Goal: Task Accomplishment & Management: Manage account settings

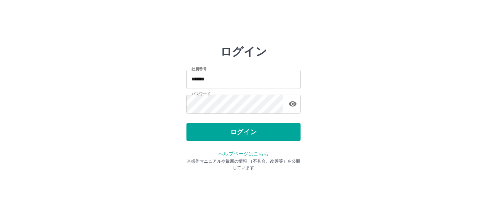
click at [248, 134] on button "ログイン" at bounding box center [244, 132] width 114 height 18
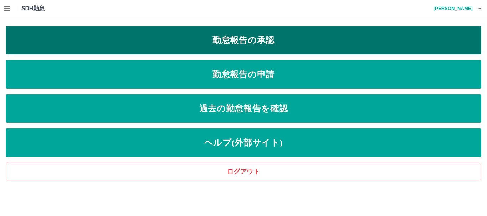
click at [247, 42] on link "勤怠報告の承認" at bounding box center [244, 40] width 476 height 29
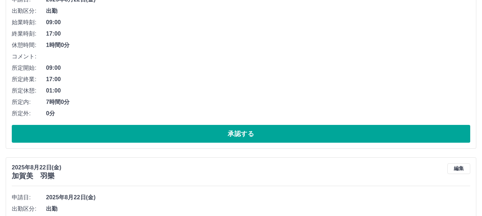
scroll to position [4341, 0]
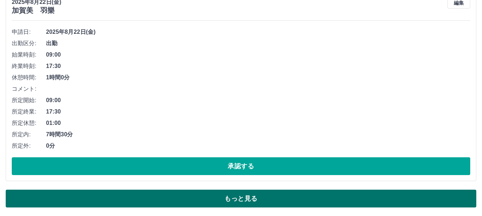
click at [235, 204] on button "もっと見る" at bounding box center [241, 199] width 470 height 18
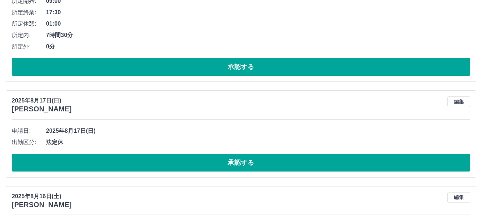
scroll to position [6790, 0]
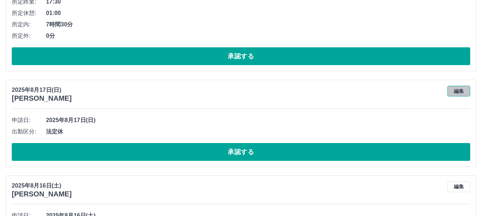
click at [460, 92] on button "編集" at bounding box center [458, 91] width 23 height 11
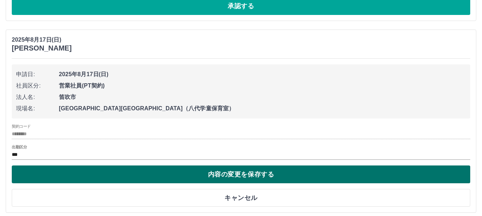
scroll to position [6861, 0]
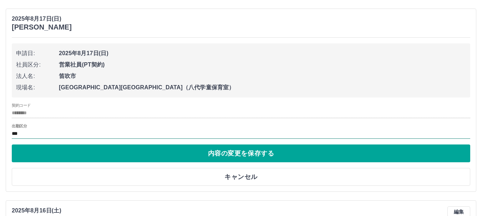
click at [56, 134] on input "***" at bounding box center [241, 134] width 458 height 9
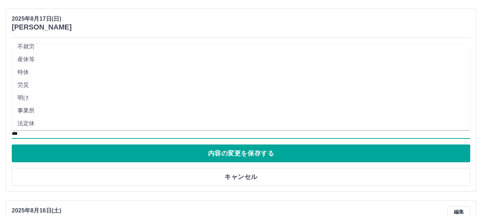
scroll to position [126, 0]
click at [30, 55] on li "不就労" at bounding box center [241, 55] width 458 height 13
type input "***"
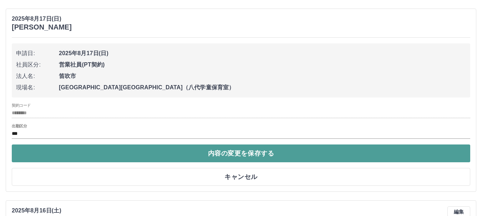
click at [237, 156] on button "内容の変更を保存する" at bounding box center [241, 154] width 458 height 18
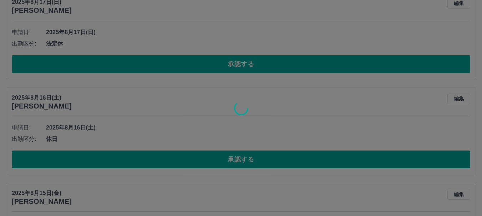
scroll to position [6909, 0]
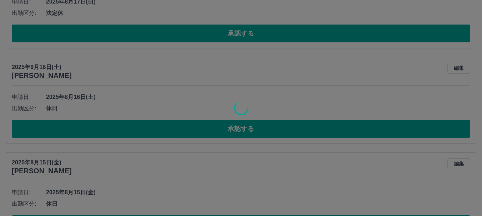
click at [459, 70] on div at bounding box center [241, 108] width 482 height 216
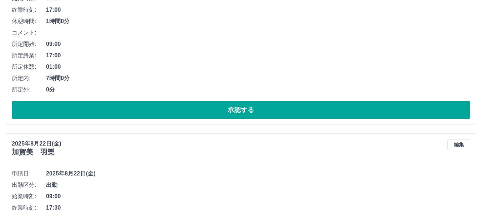
scroll to position [4341, 0]
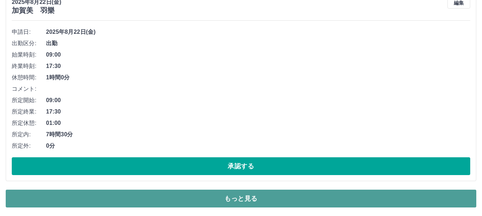
click at [246, 201] on button "もっと見る" at bounding box center [241, 199] width 470 height 18
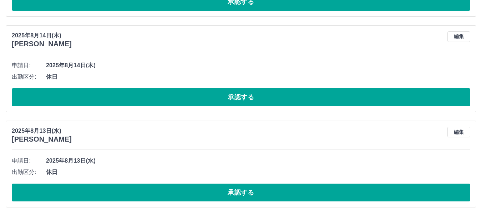
scroll to position [7228, 0]
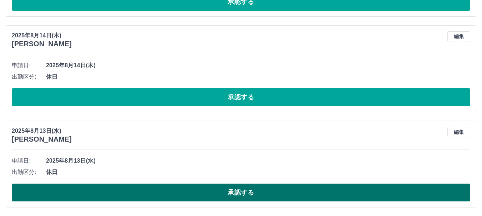
click at [238, 195] on button "承認する" at bounding box center [241, 193] width 458 height 18
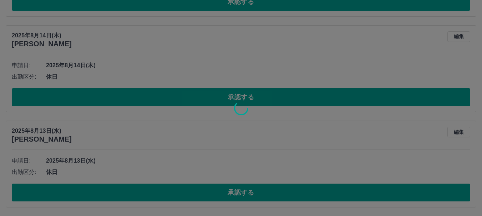
scroll to position [4341, 0]
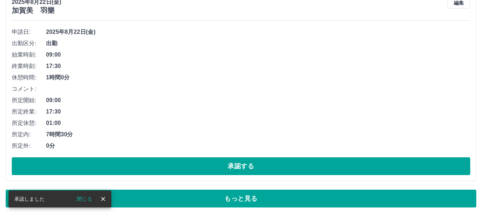
click at [76, 200] on button "閉じる" at bounding box center [84, 199] width 27 height 11
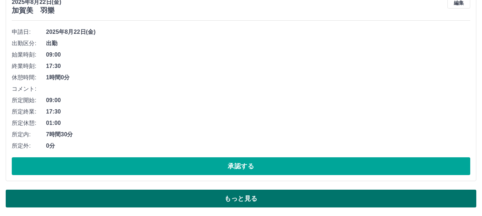
click at [236, 199] on button "もっと見る" at bounding box center [241, 199] width 470 height 18
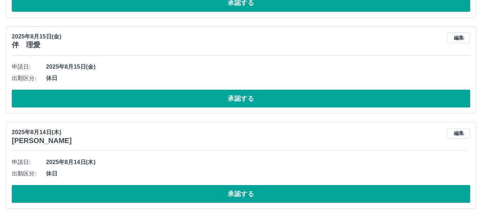
scroll to position [7133, 0]
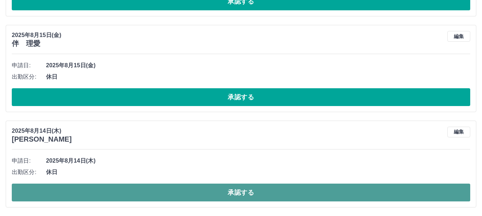
click at [246, 191] on button "承認する" at bounding box center [241, 193] width 458 height 18
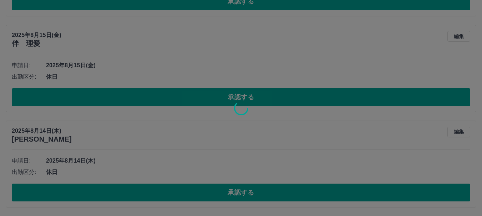
click at [453, 131] on div at bounding box center [241, 108] width 482 height 216
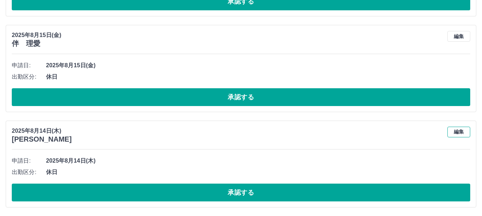
click at [456, 133] on button "編集" at bounding box center [458, 132] width 23 height 11
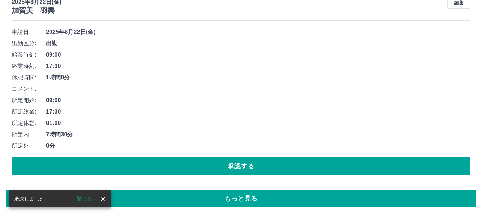
scroll to position [4341, 0]
click at [102, 200] on icon "close" at bounding box center [103, 199] width 4 height 4
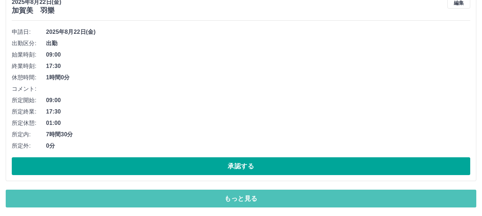
click at [236, 197] on button "もっと見る" at bounding box center [241, 199] width 470 height 18
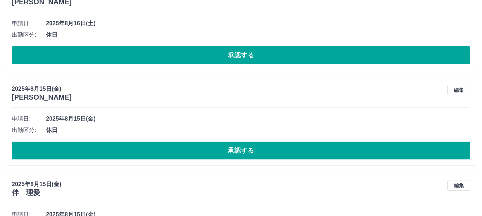
scroll to position [7037, 0]
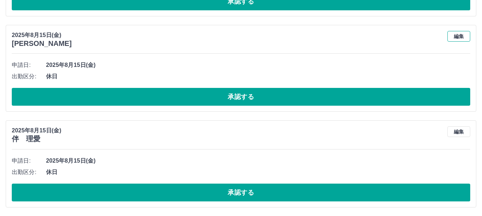
click at [457, 37] on button "編集" at bounding box center [458, 36] width 23 height 11
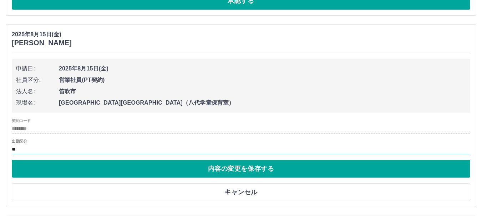
click at [50, 148] on input "**" at bounding box center [241, 149] width 458 height 9
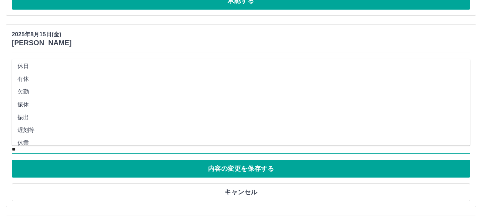
scroll to position [71, 0]
click at [31, 126] on li "不就労" at bounding box center [241, 125] width 458 height 13
type input "***"
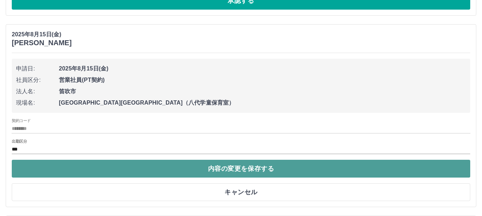
click at [238, 168] on button "内容の変更を保存する" at bounding box center [241, 169] width 458 height 18
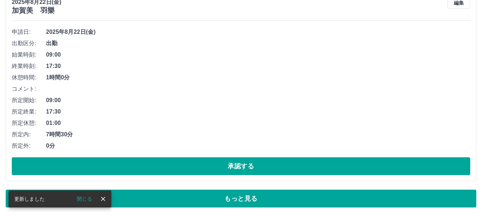
scroll to position [4341, 0]
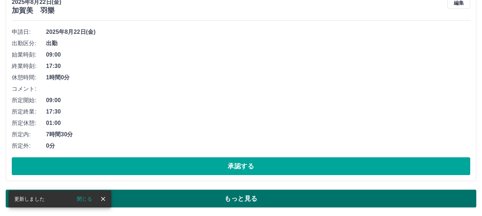
click at [239, 194] on button "もっと見る" at bounding box center [241, 199] width 470 height 18
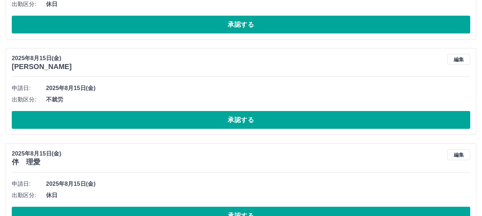
scroll to position [7037, 0]
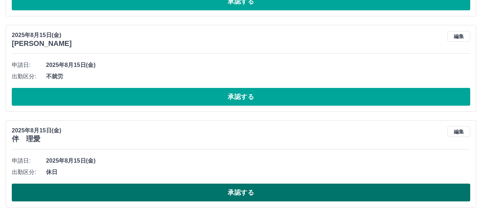
click at [231, 194] on button "承認する" at bounding box center [241, 193] width 458 height 18
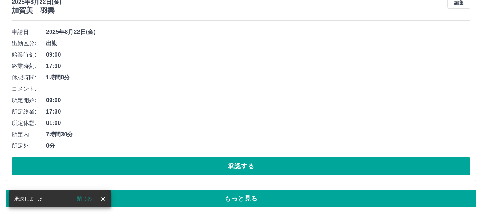
scroll to position [4341, 0]
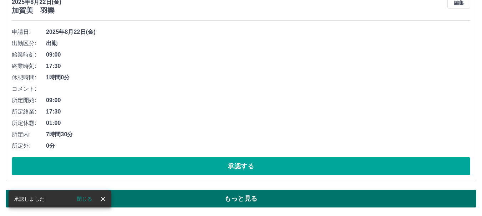
click at [238, 199] on button "もっと見る" at bounding box center [241, 199] width 470 height 18
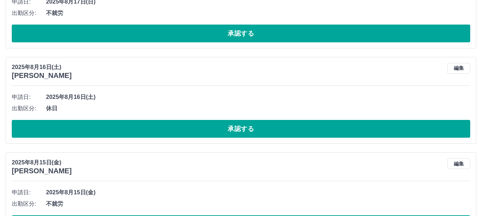
scroll to position [6941, 0]
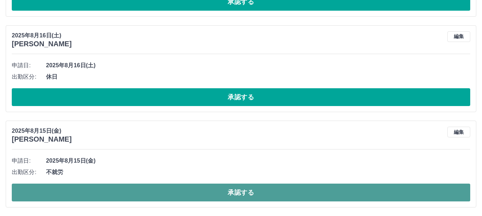
click at [243, 194] on button "承認する" at bounding box center [241, 193] width 458 height 18
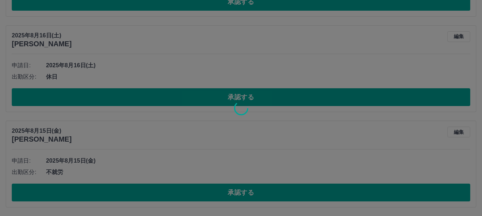
click at [457, 35] on div at bounding box center [241, 108] width 482 height 216
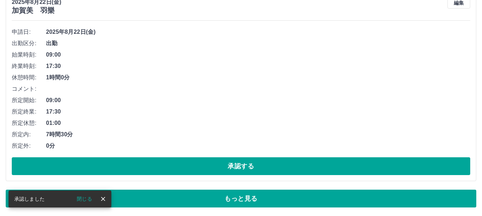
scroll to position [4341, 0]
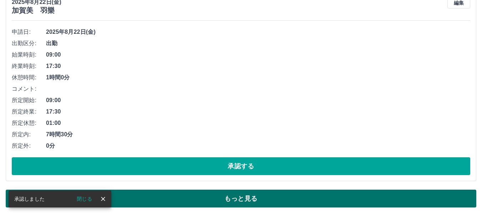
click at [235, 205] on button "もっと見る" at bounding box center [241, 199] width 470 height 18
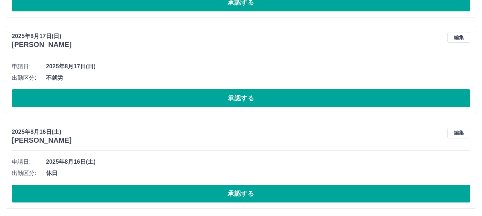
scroll to position [6846, 0]
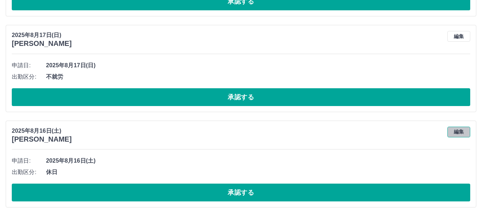
click at [459, 133] on button "編集" at bounding box center [458, 132] width 23 height 11
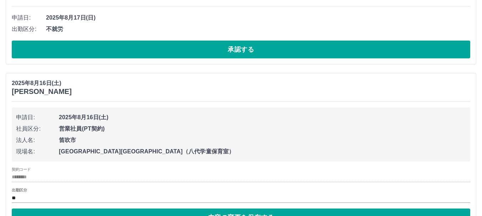
scroll to position [6942, 0]
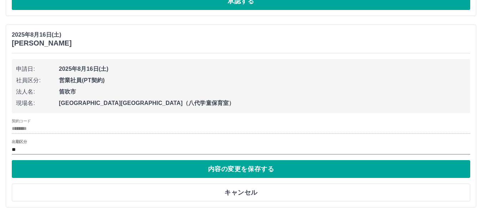
click at [133, 146] on input "**" at bounding box center [241, 150] width 458 height 9
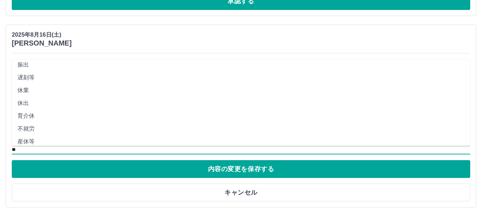
scroll to position [71, 0]
click at [30, 127] on li "不就労" at bounding box center [241, 125] width 458 height 13
type input "***"
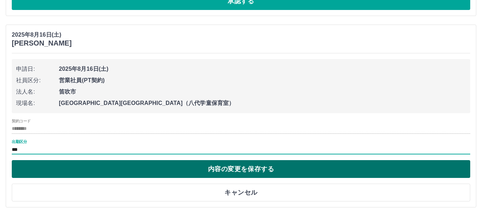
click at [232, 168] on button "内容の変更を保存する" at bounding box center [241, 169] width 458 height 18
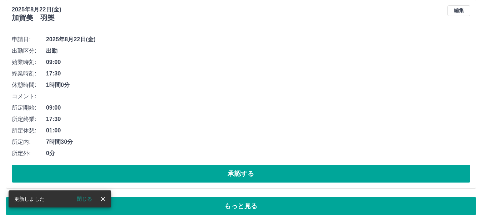
scroll to position [4341, 0]
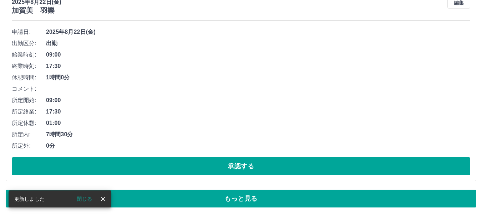
click at [242, 202] on button "もっと見る" at bounding box center [241, 199] width 470 height 18
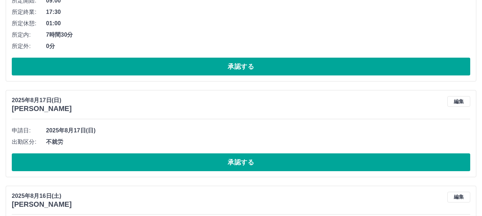
scroll to position [6846, 0]
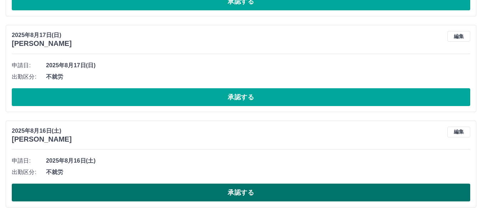
click at [244, 195] on button "承認する" at bounding box center [241, 193] width 458 height 18
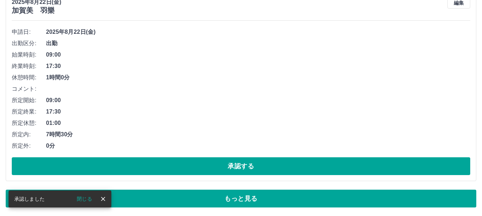
scroll to position [4341, 0]
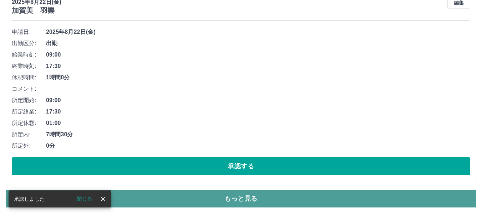
click at [236, 201] on button "もっと見る" at bounding box center [241, 199] width 470 height 18
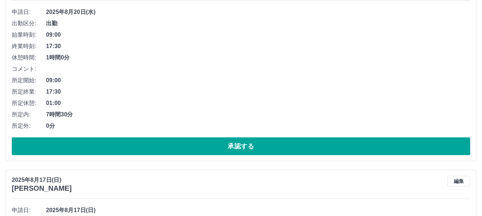
scroll to position [6750, 0]
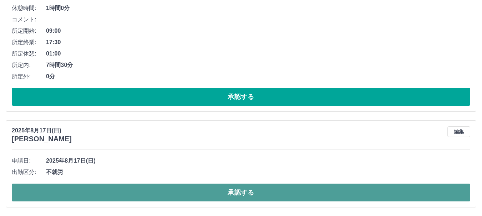
click at [234, 192] on button "承認する" at bounding box center [241, 193] width 458 height 18
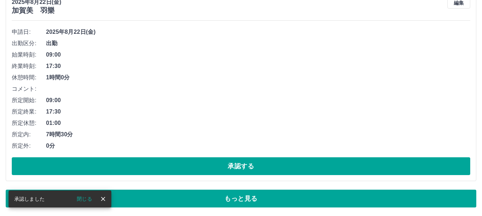
scroll to position [4341, 0]
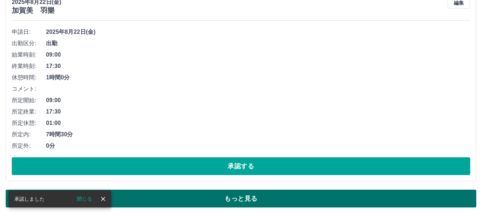
click at [245, 200] on button "もっと見る" at bounding box center [241, 199] width 470 height 18
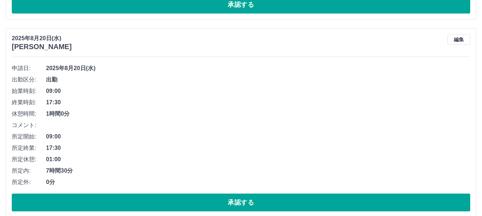
scroll to position [6654, 0]
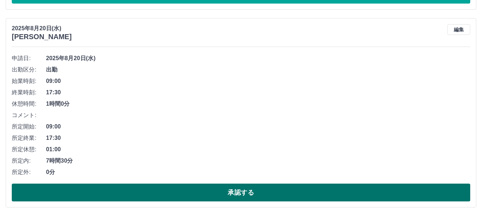
click at [249, 194] on button "承認する" at bounding box center [241, 193] width 458 height 18
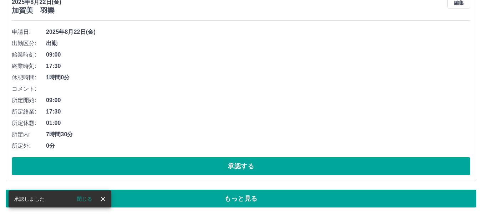
scroll to position [4341, 0]
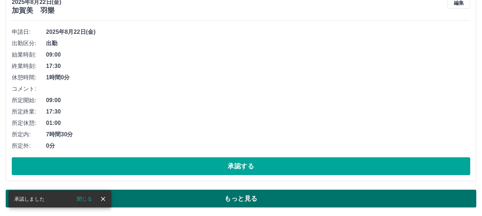
click at [226, 200] on button "もっと見る" at bounding box center [241, 199] width 470 height 18
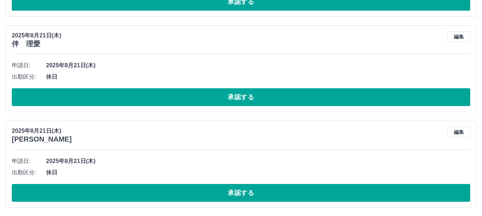
scroll to position [6456, 0]
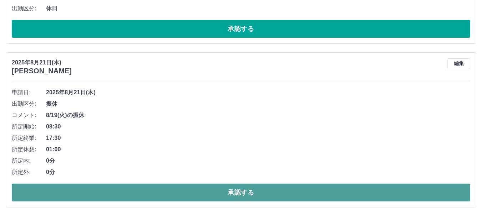
click at [238, 189] on button "承認する" at bounding box center [241, 193] width 458 height 18
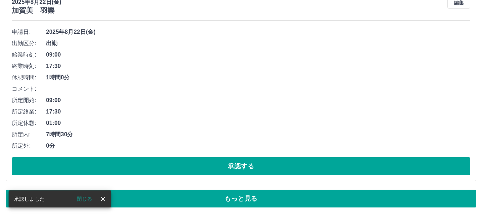
scroll to position [4341, 0]
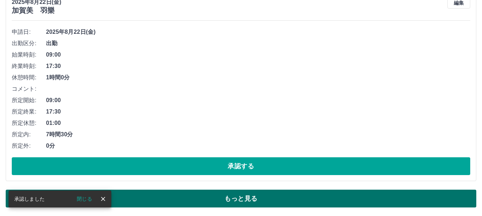
click at [238, 201] on button "もっと見る" at bounding box center [241, 199] width 470 height 18
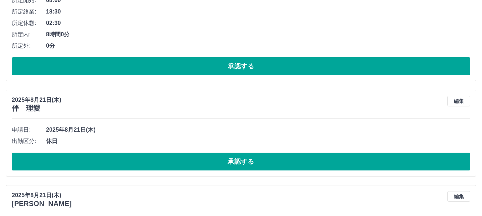
scroll to position [6292, 0]
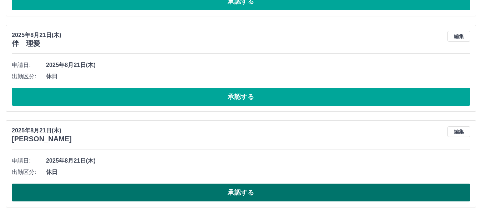
click at [228, 192] on button "承認する" at bounding box center [241, 193] width 458 height 18
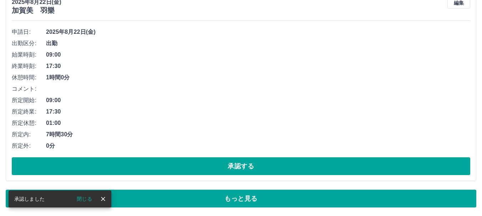
scroll to position [4341, 0]
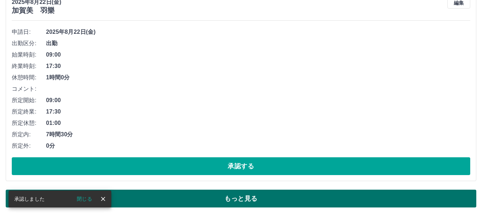
click at [230, 199] on button "もっと見る" at bounding box center [241, 199] width 470 height 18
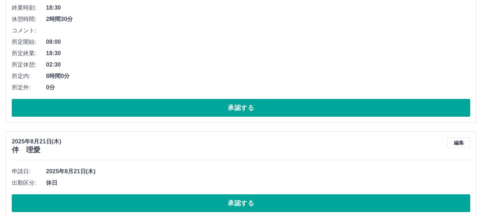
scroll to position [6196, 0]
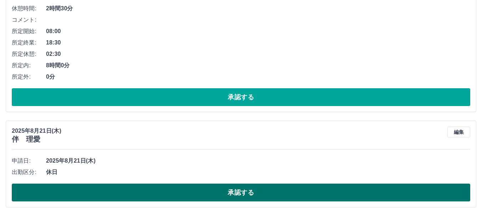
click at [239, 195] on button "承認する" at bounding box center [241, 193] width 458 height 18
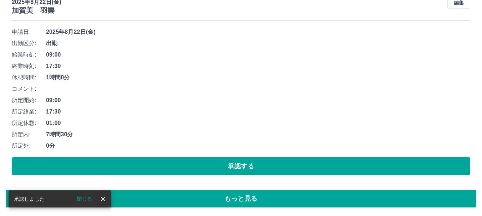
scroll to position [4341, 0]
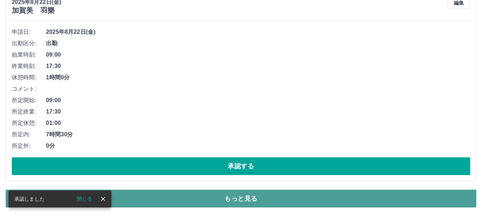
click at [249, 200] on button "もっと見る" at bounding box center [241, 199] width 470 height 18
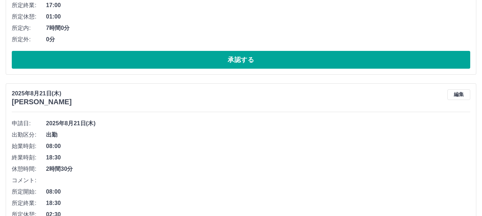
scroll to position [6100, 0]
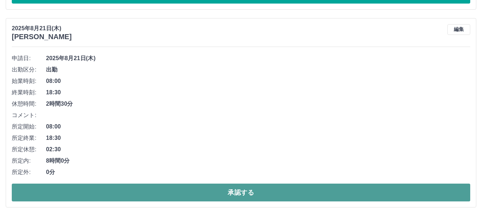
click at [244, 195] on button "承認する" at bounding box center [241, 193] width 458 height 18
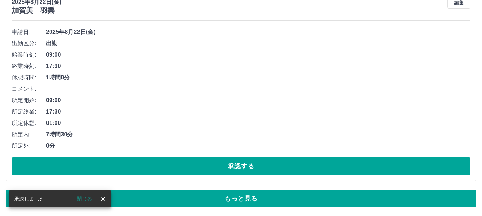
scroll to position [4341, 0]
click at [242, 201] on button "もっと見る" at bounding box center [241, 199] width 470 height 18
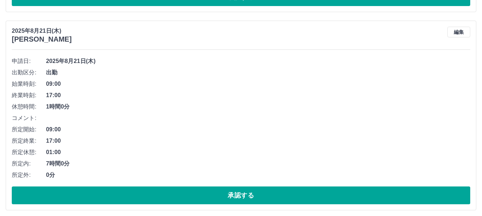
scroll to position [5902, 0]
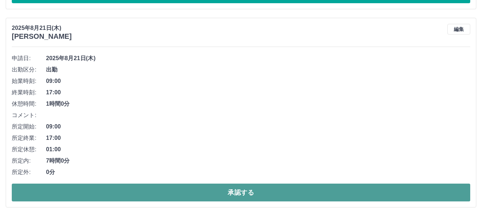
click at [264, 197] on button "承認する" at bounding box center [241, 193] width 458 height 18
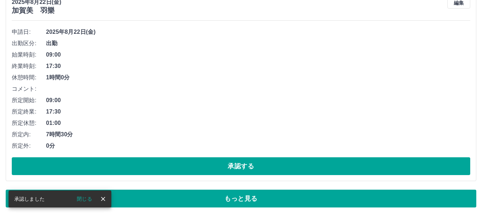
scroll to position [4341, 0]
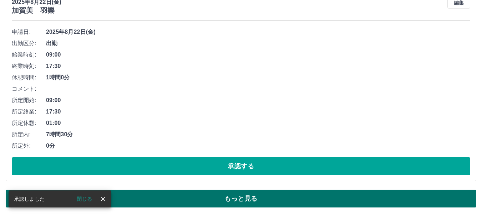
click at [236, 200] on button "もっと見る" at bounding box center [241, 199] width 470 height 18
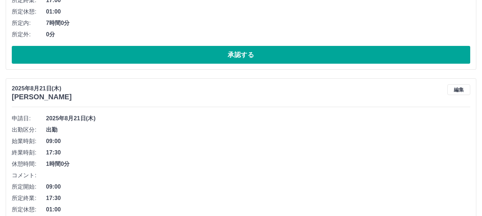
scroll to position [5704, 0]
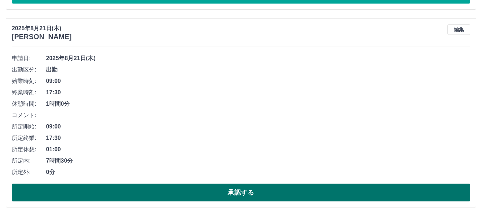
click at [235, 194] on button "承認する" at bounding box center [241, 193] width 458 height 18
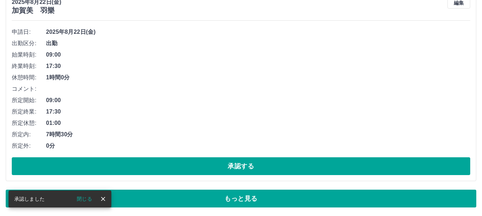
scroll to position [4341, 0]
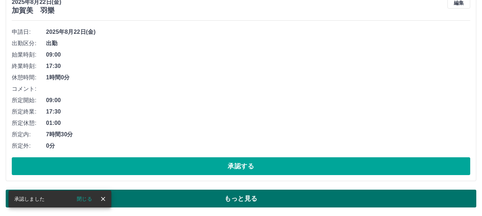
click at [240, 203] on button "もっと見る" at bounding box center [241, 199] width 470 height 18
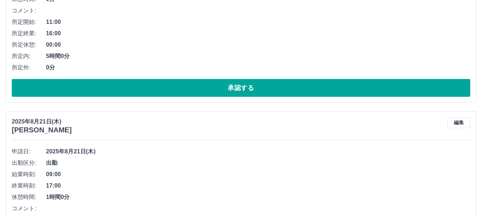
scroll to position [5505, 0]
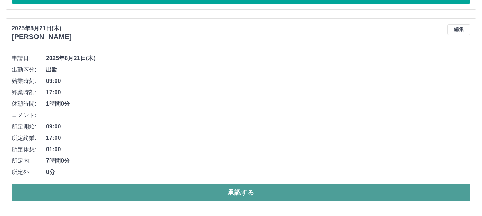
click at [246, 195] on button "承認する" at bounding box center [241, 193] width 458 height 18
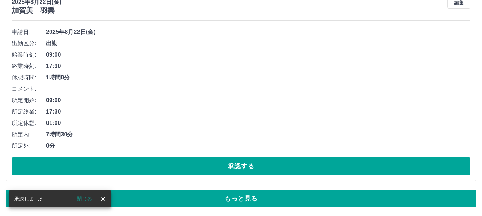
scroll to position [4341, 0]
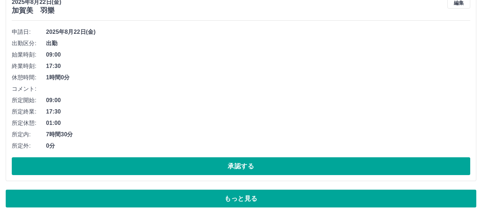
click at [248, 199] on button "もっと見る" at bounding box center [241, 199] width 470 height 18
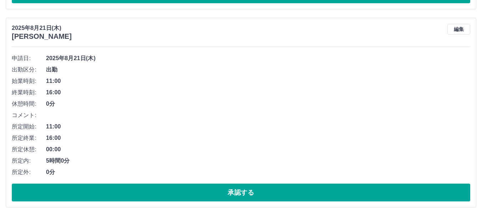
scroll to position [5307, 0]
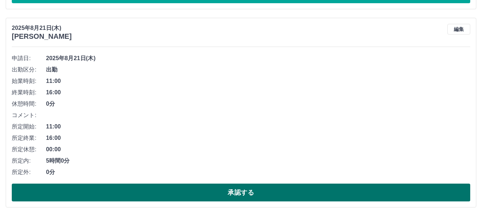
click at [229, 192] on button "承認する" at bounding box center [241, 193] width 458 height 18
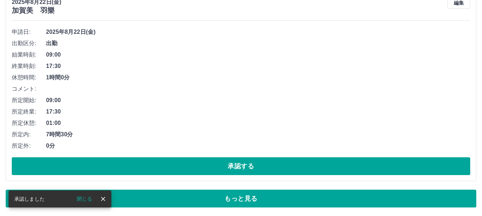
scroll to position [4341, 0]
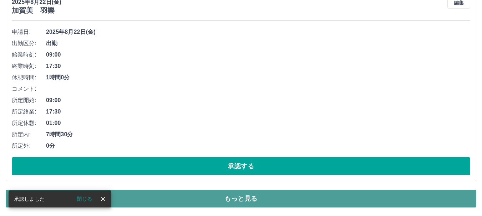
click at [225, 199] on button "もっと見る" at bounding box center [241, 199] width 470 height 18
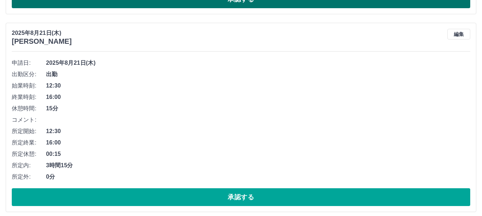
scroll to position [5108, 0]
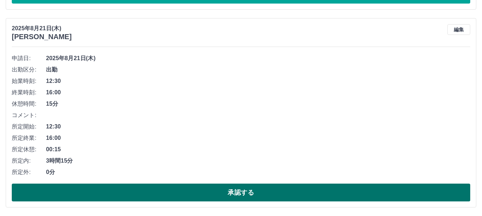
click at [245, 193] on button "承認する" at bounding box center [241, 193] width 458 height 18
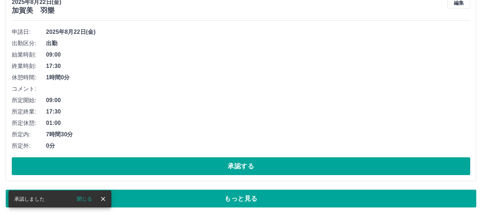
scroll to position [4341, 0]
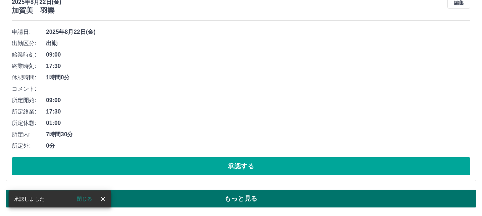
click at [233, 199] on button "もっと見る" at bounding box center [241, 199] width 470 height 18
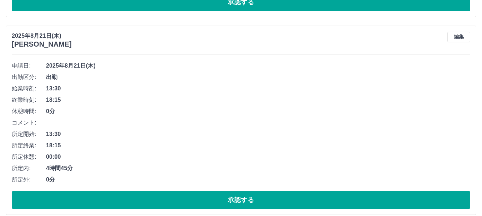
scroll to position [4910, 0]
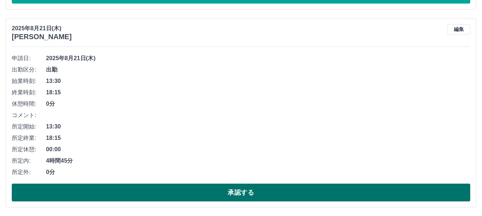
click at [236, 192] on button "承認する" at bounding box center [241, 193] width 458 height 18
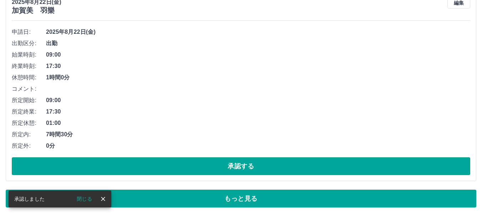
scroll to position [4341, 0]
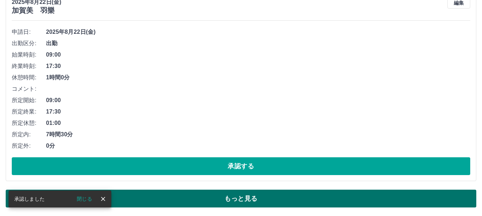
click at [243, 201] on button "もっと見る" at bounding box center [241, 199] width 470 height 18
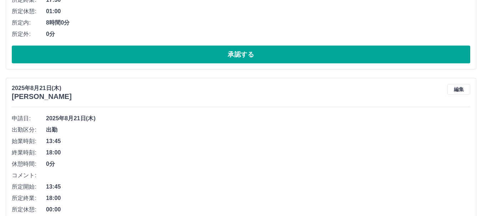
scroll to position [4712, 0]
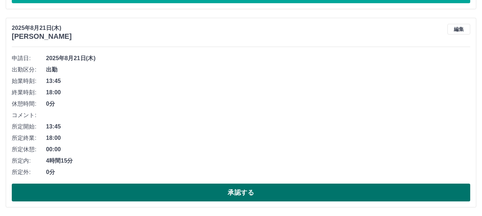
click at [238, 194] on button "承認する" at bounding box center [241, 193] width 458 height 18
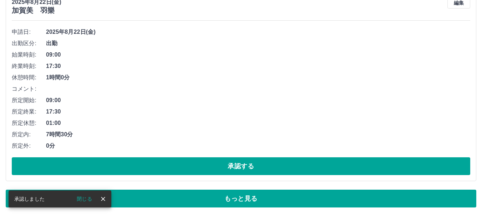
scroll to position [4341, 0]
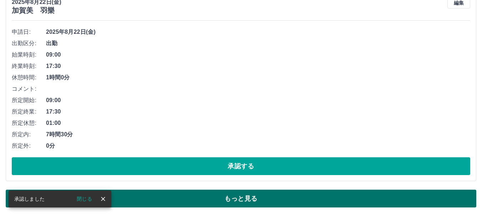
click at [251, 198] on button "もっと見る" at bounding box center [241, 199] width 470 height 18
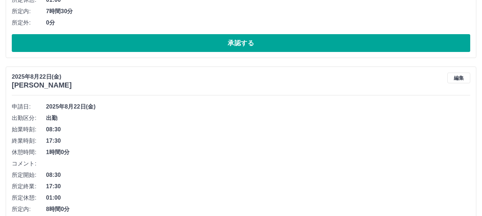
scroll to position [4513, 0]
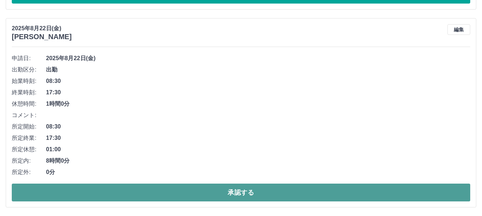
click at [234, 193] on button "承認する" at bounding box center [241, 193] width 458 height 18
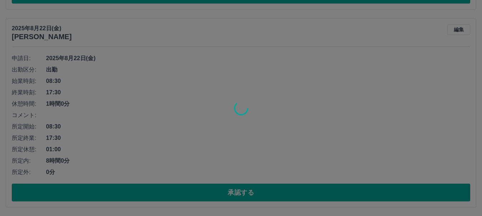
click at [226, 193] on div at bounding box center [241, 108] width 482 height 216
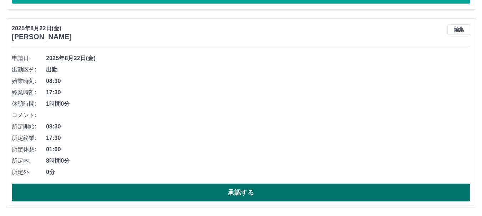
click at [226, 193] on button "承認する" at bounding box center [241, 193] width 458 height 18
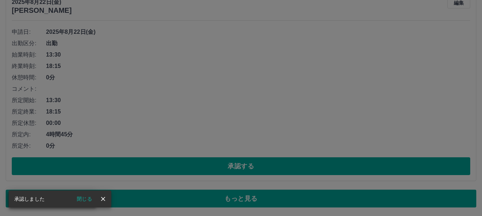
scroll to position [3930, 0]
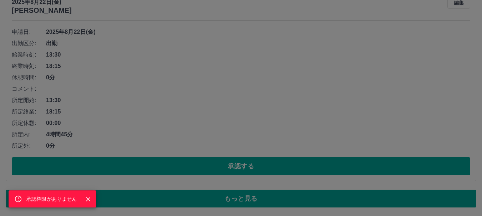
click at [89, 199] on icon "Close" at bounding box center [88, 199] width 7 height 7
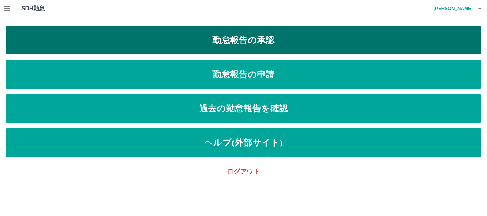
click at [246, 41] on link "勤怠報告の承認" at bounding box center [244, 40] width 476 height 29
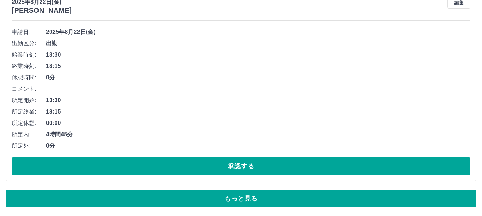
scroll to position [3906, 0]
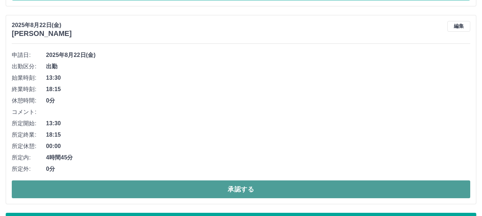
click at [224, 187] on button "承認する" at bounding box center [241, 190] width 458 height 18
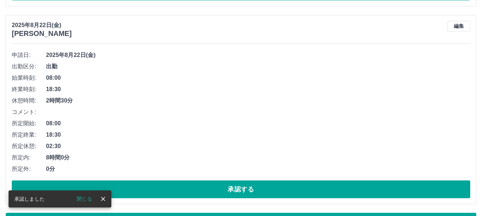
click at [224, 187] on button "承認する" at bounding box center [241, 190] width 458 height 18
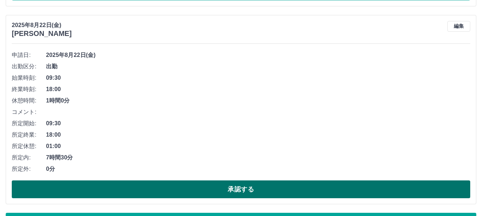
click at [220, 191] on button "承認する" at bounding box center [241, 190] width 458 height 18
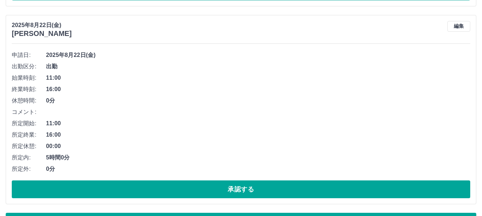
click at [220, 191] on button "承認する" at bounding box center [241, 190] width 458 height 18
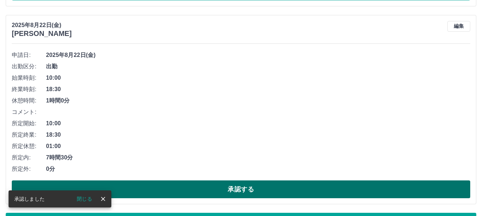
click at [220, 190] on button "承認する" at bounding box center [241, 190] width 458 height 18
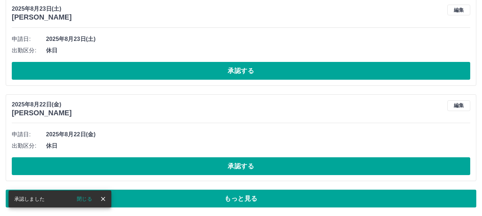
scroll to position [3828, 0]
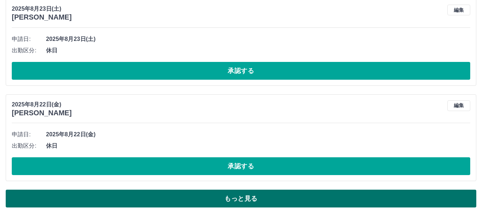
click at [235, 200] on button "もっと見る" at bounding box center [241, 199] width 470 height 18
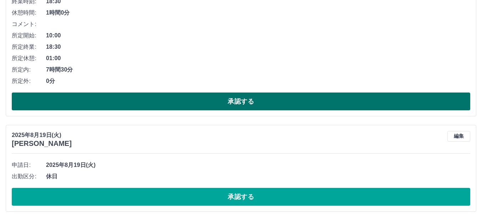
scroll to position [4889, 0]
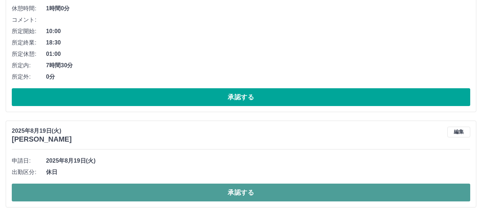
click at [251, 195] on button "承認する" at bounding box center [241, 193] width 458 height 18
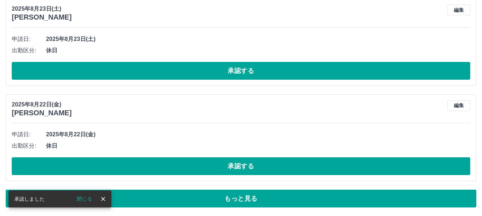
scroll to position [3828, 0]
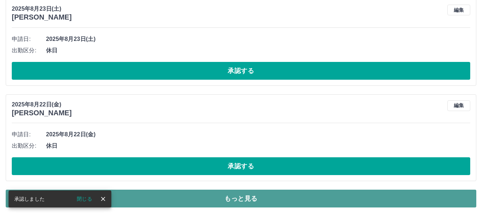
click at [225, 199] on button "もっと見る" at bounding box center [241, 199] width 470 height 18
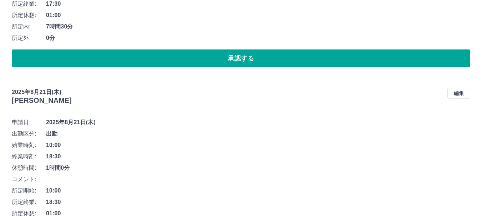
scroll to position [4793, 0]
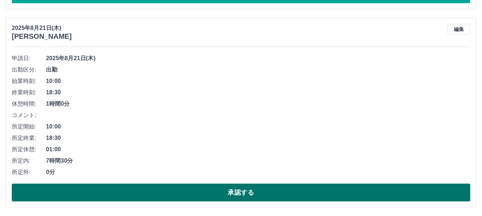
click at [244, 192] on button "承認する" at bounding box center [241, 193] width 458 height 18
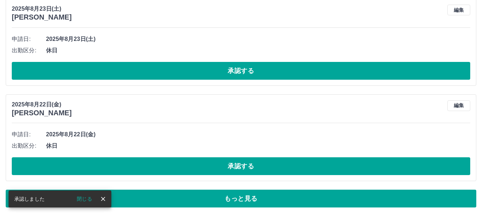
scroll to position [3828, 0]
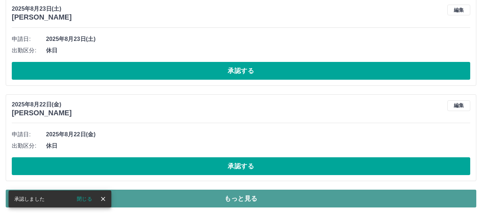
click at [246, 198] on button "もっと見る" at bounding box center [241, 199] width 470 height 18
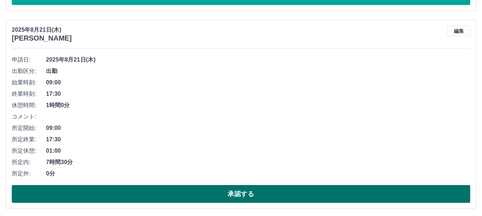
scroll to position [4595, 0]
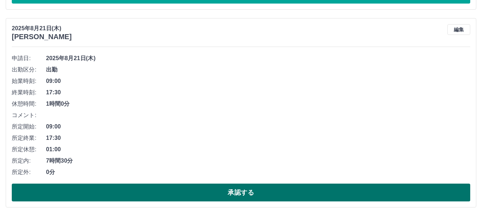
click at [244, 194] on button "承認する" at bounding box center [241, 193] width 458 height 18
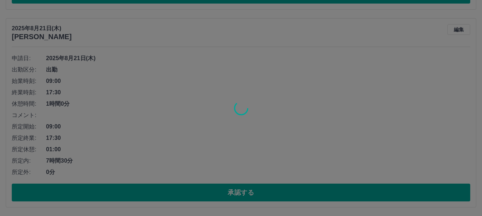
click at [236, 191] on div at bounding box center [241, 108] width 482 height 216
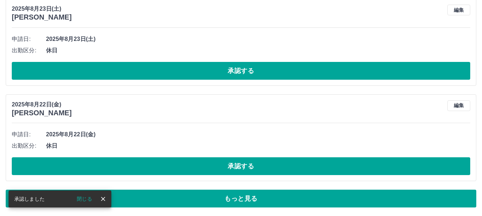
scroll to position [3828, 0]
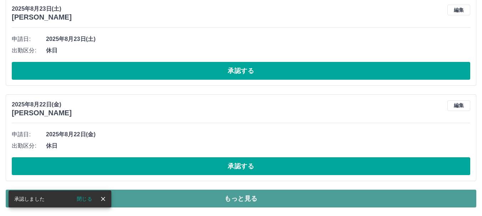
click at [240, 203] on button "もっと見る" at bounding box center [241, 199] width 470 height 18
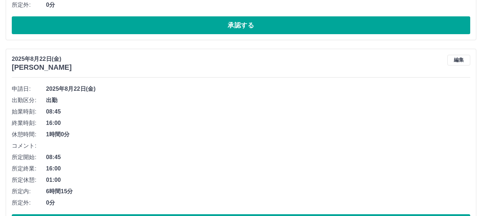
scroll to position [4396, 0]
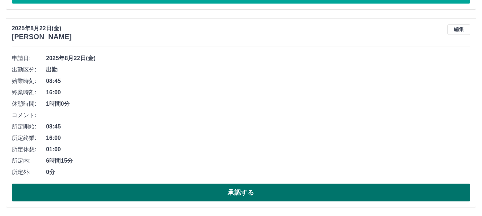
click at [252, 195] on button "承認する" at bounding box center [241, 193] width 458 height 18
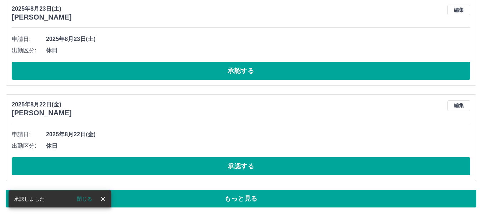
scroll to position [3828, 0]
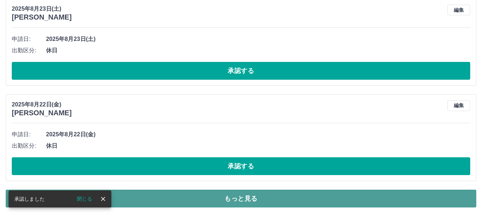
click at [259, 198] on button "もっと見る" at bounding box center [241, 199] width 470 height 18
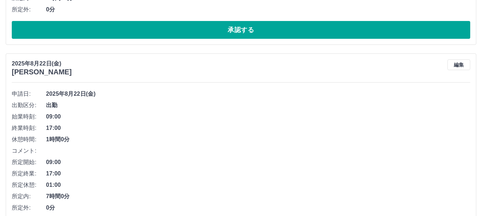
scroll to position [4198, 0]
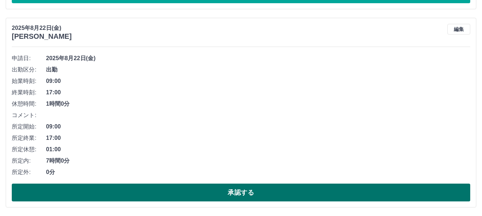
click at [243, 194] on button "承認する" at bounding box center [241, 193] width 458 height 18
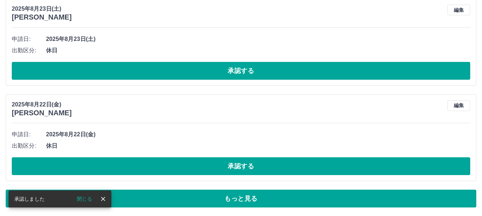
scroll to position [3828, 0]
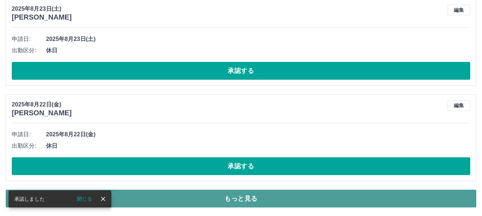
click at [250, 202] on button "もっと見る" at bounding box center [241, 199] width 470 height 18
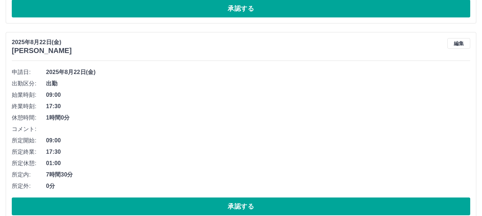
scroll to position [4000, 0]
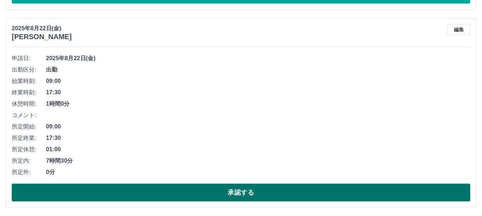
click at [244, 193] on button "承認する" at bounding box center [241, 193] width 458 height 18
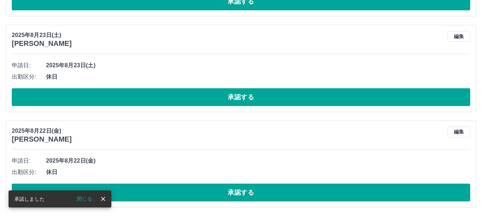
scroll to position [3801, 0]
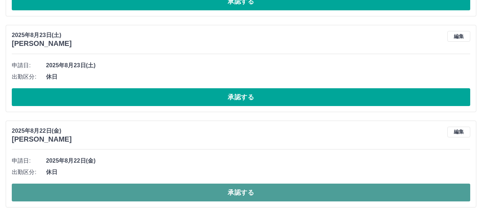
click at [257, 193] on button "承認する" at bounding box center [241, 193] width 458 height 18
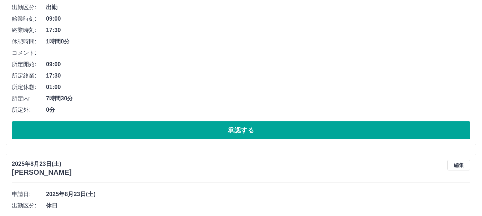
scroll to position [3706, 0]
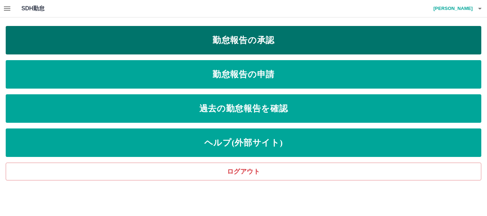
click at [228, 44] on link "勤怠報告の承認" at bounding box center [244, 40] width 476 height 29
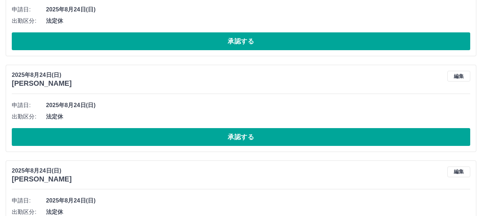
scroll to position [3622, 0]
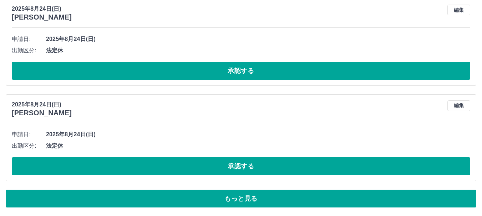
click at [231, 201] on button "もっと見る" at bounding box center [241, 199] width 470 height 18
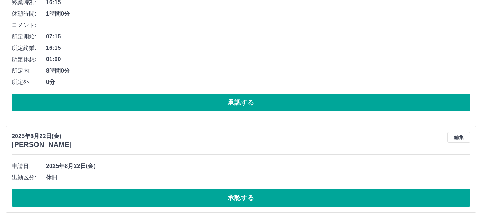
scroll to position [5722, 0]
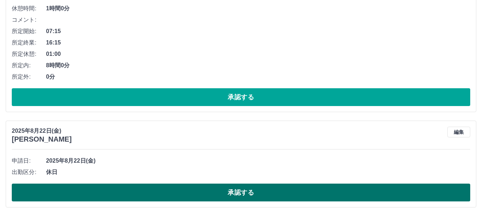
click at [236, 193] on button "承認する" at bounding box center [241, 193] width 458 height 18
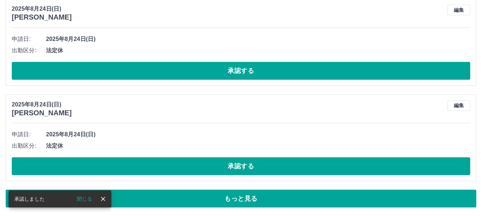
scroll to position [3622, 0]
click at [260, 202] on button "もっと見る" at bounding box center [241, 199] width 470 height 18
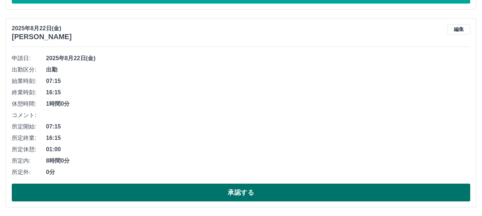
scroll to position [5626, 0]
click at [255, 196] on button "承認する" at bounding box center [241, 193] width 458 height 18
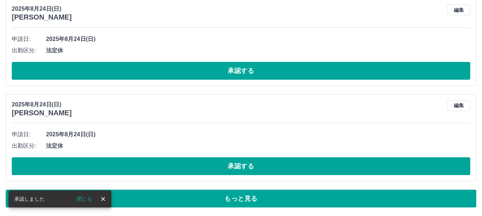
scroll to position [3622, 0]
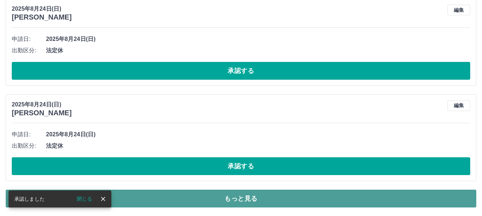
click at [247, 202] on button "もっと見る" at bounding box center [241, 199] width 470 height 18
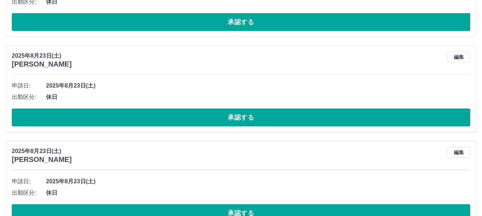
scroll to position [5428, 0]
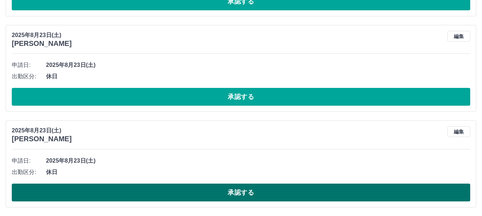
click at [244, 195] on button "承認する" at bounding box center [241, 193] width 458 height 18
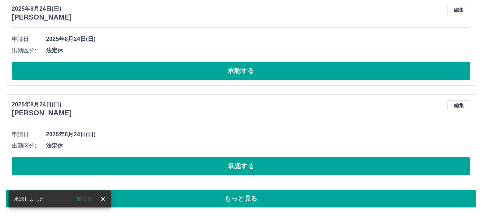
scroll to position [3622, 0]
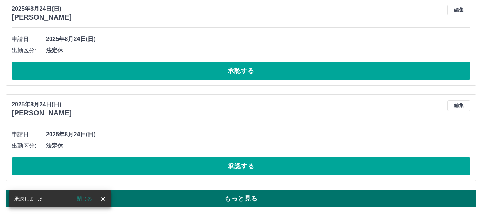
click at [250, 201] on button "もっと見る" at bounding box center [241, 199] width 470 height 18
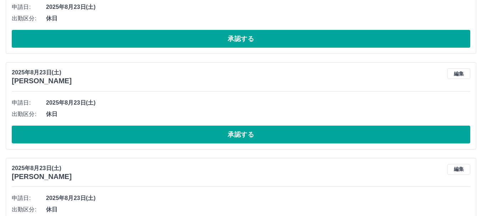
scroll to position [5332, 0]
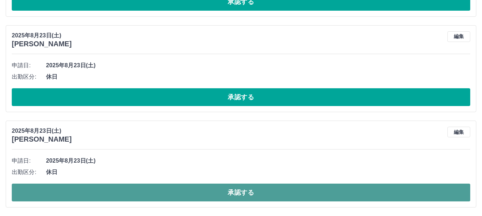
click at [240, 189] on button "承認する" at bounding box center [241, 193] width 458 height 18
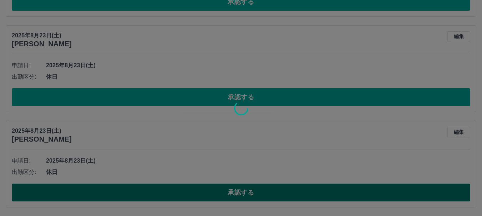
scroll to position [3622, 0]
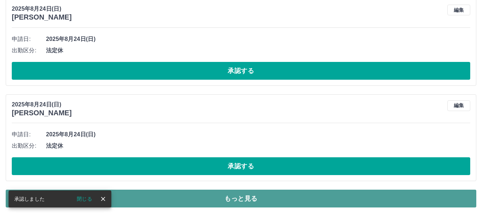
click at [240, 198] on button "もっと見る" at bounding box center [241, 199] width 470 height 18
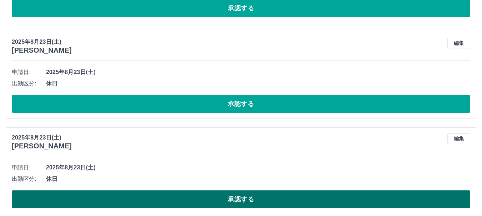
scroll to position [5237, 0]
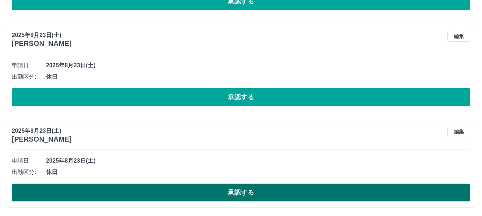
click at [257, 193] on button "承認する" at bounding box center [241, 193] width 458 height 18
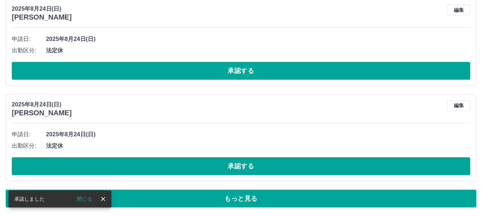
scroll to position [3622, 0]
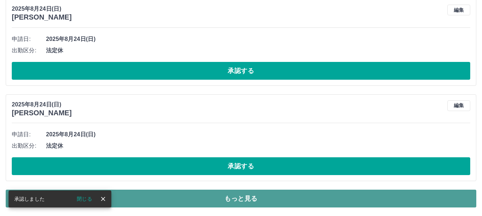
click at [257, 197] on button "もっと見る" at bounding box center [241, 199] width 470 height 18
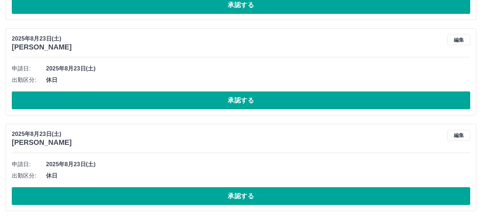
scroll to position [5141, 0]
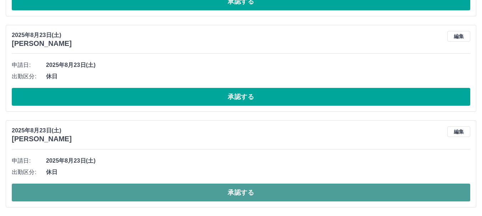
click at [254, 195] on button "承認する" at bounding box center [241, 193] width 458 height 18
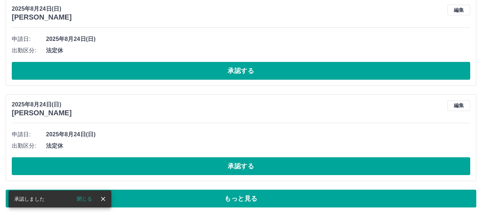
scroll to position [3622, 0]
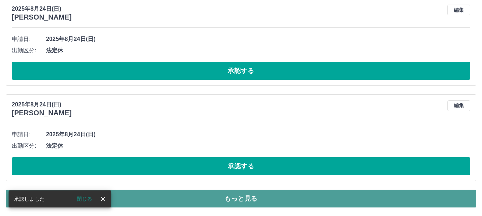
click at [254, 196] on button "もっと見る" at bounding box center [241, 199] width 470 height 18
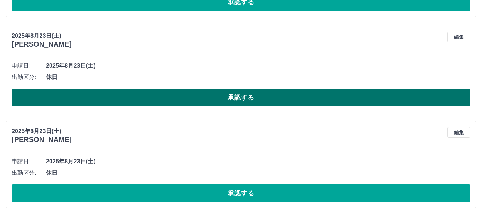
scroll to position [4074, 0]
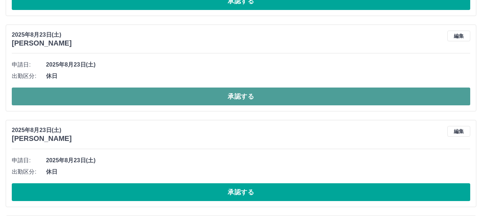
click at [247, 100] on button "承認する" at bounding box center [241, 97] width 458 height 18
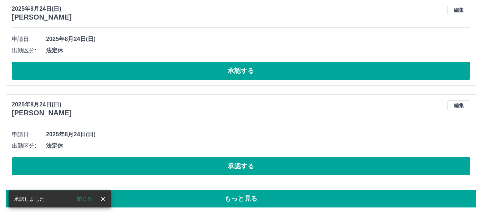
scroll to position [3622, 0]
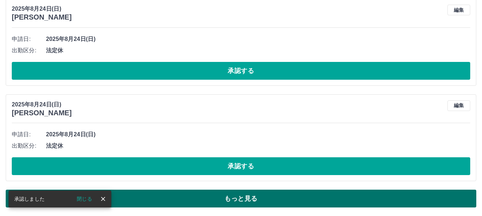
click at [244, 201] on button "もっと見る" at bounding box center [241, 199] width 470 height 18
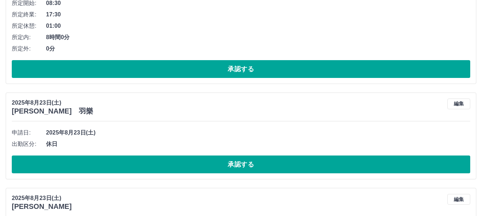
scroll to position [4950, 0]
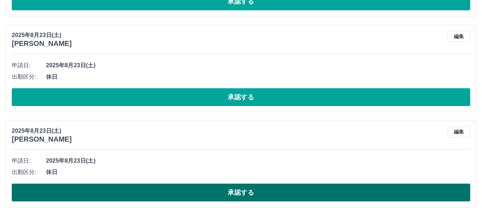
click at [251, 194] on button "承認する" at bounding box center [241, 193] width 458 height 18
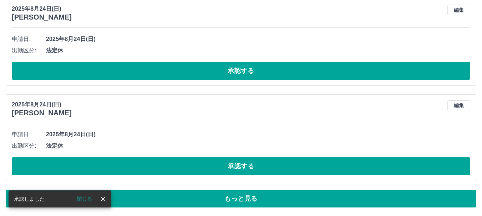
scroll to position [3622, 0]
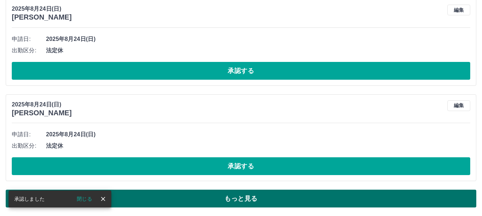
click at [247, 201] on button "もっと見る" at bounding box center [241, 199] width 470 height 18
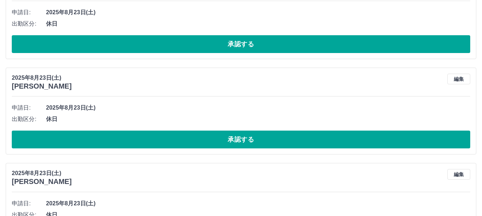
scroll to position [4854, 0]
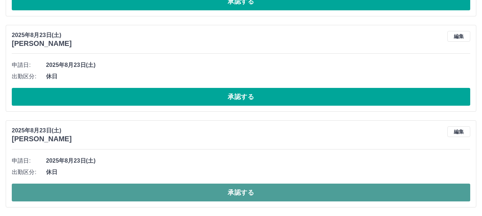
click at [247, 195] on button "承認する" at bounding box center [241, 193] width 458 height 18
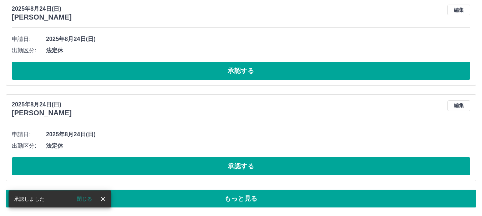
scroll to position [3622, 0]
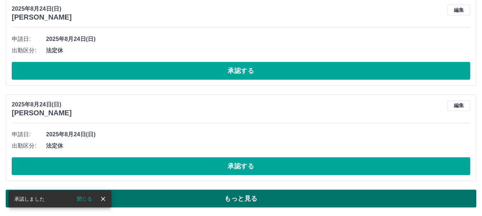
click at [245, 201] on button "もっと見る" at bounding box center [241, 199] width 470 height 18
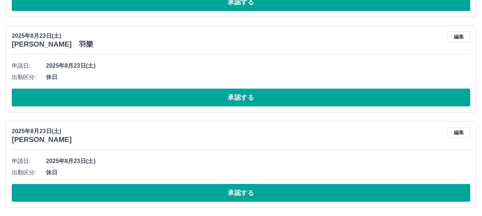
scroll to position [4758, 0]
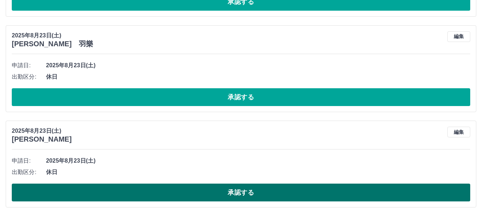
click at [239, 193] on button "承認する" at bounding box center [241, 193] width 458 height 18
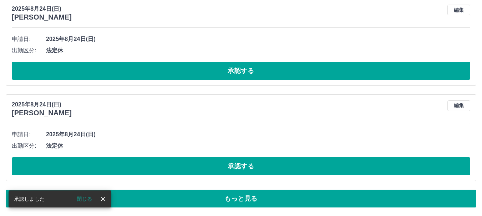
scroll to position [3622, 0]
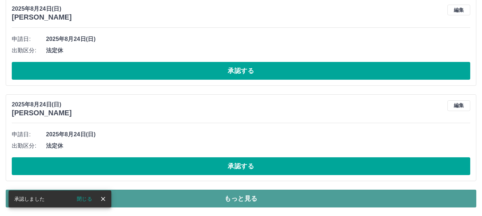
click at [248, 197] on button "もっと見る" at bounding box center [241, 199] width 470 height 18
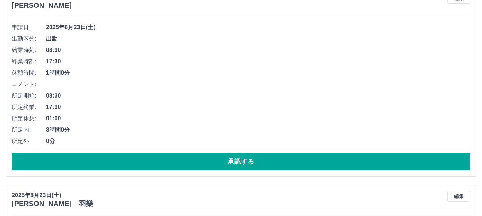
scroll to position [4663, 0]
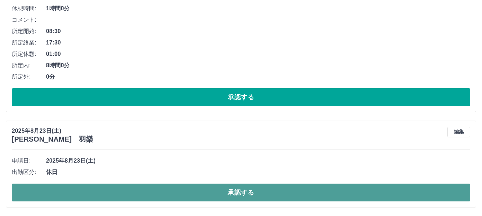
click at [228, 195] on button "承認する" at bounding box center [241, 193] width 458 height 18
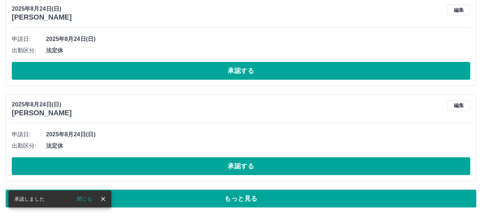
scroll to position [3622, 0]
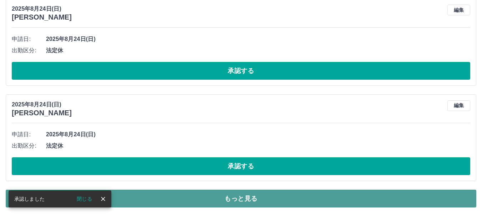
click at [278, 194] on button "もっと見る" at bounding box center [241, 199] width 470 height 18
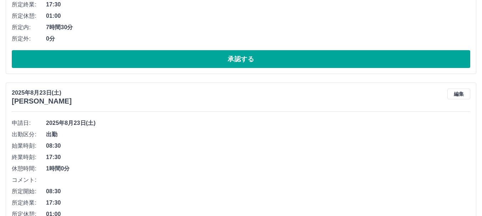
scroll to position [4567, 0]
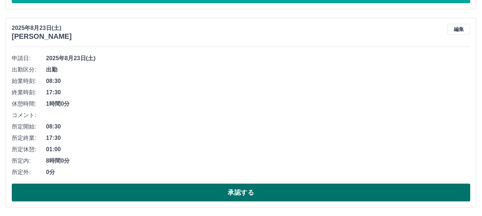
click at [243, 197] on button "承認する" at bounding box center [241, 193] width 458 height 18
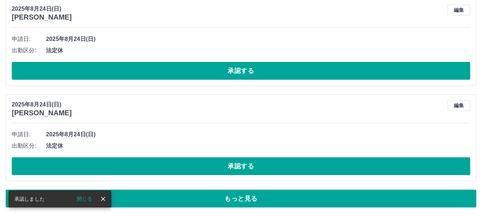
scroll to position [3622, 0]
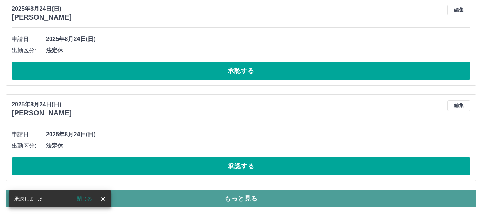
click at [259, 201] on button "もっと見る" at bounding box center [241, 199] width 470 height 18
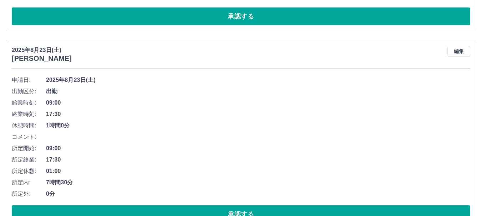
scroll to position [4368, 0]
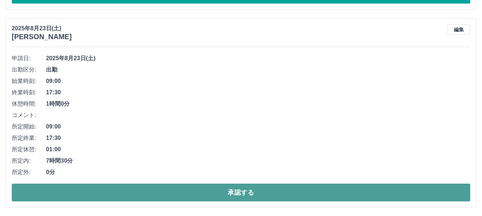
click at [254, 194] on button "承認する" at bounding box center [241, 193] width 458 height 18
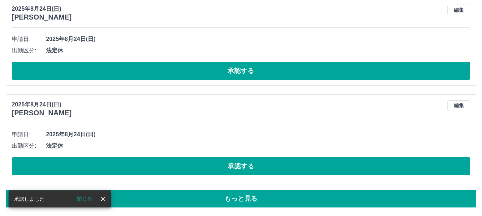
scroll to position [3622, 0]
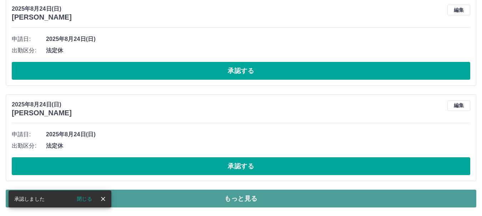
click at [254, 199] on button "もっと見る" at bounding box center [241, 199] width 470 height 18
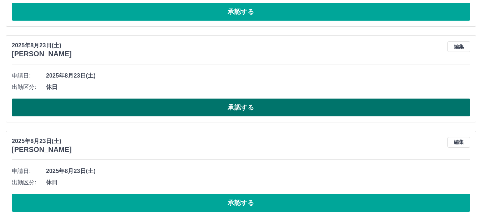
scroll to position [4170, 0]
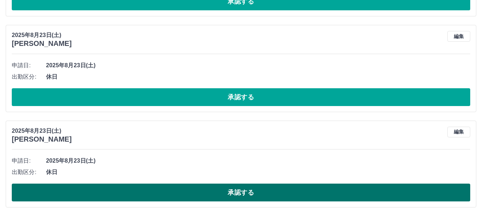
click at [256, 193] on button "承認する" at bounding box center [241, 193] width 458 height 18
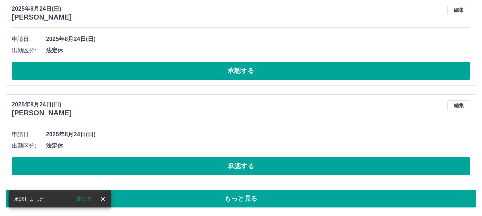
scroll to position [3622, 0]
click at [256, 193] on button "もっと見る" at bounding box center [241, 199] width 470 height 18
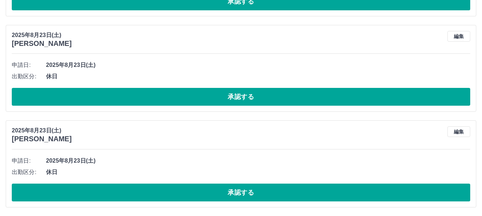
scroll to position [4074, 0]
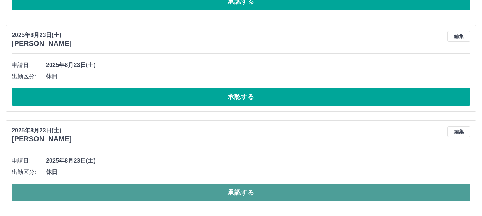
click at [235, 194] on button "承認する" at bounding box center [241, 193] width 458 height 18
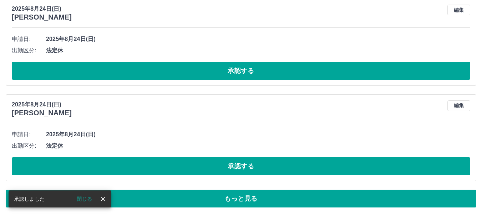
scroll to position [3622, 0]
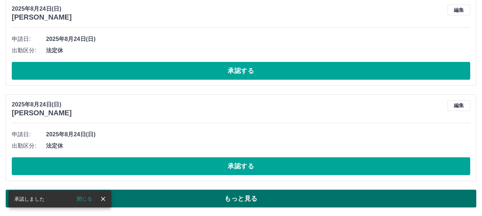
click at [240, 202] on button "もっと見る" at bounding box center [241, 199] width 470 height 18
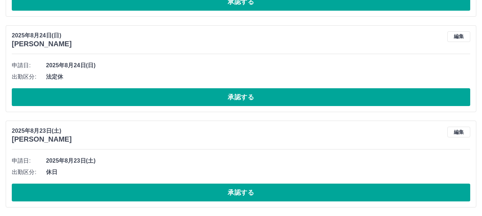
scroll to position [3979, 0]
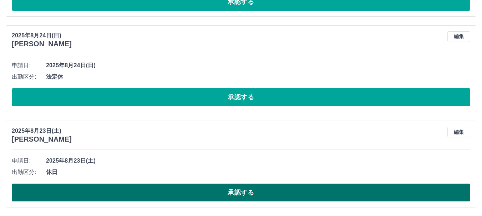
click at [241, 192] on button "承認する" at bounding box center [241, 193] width 458 height 18
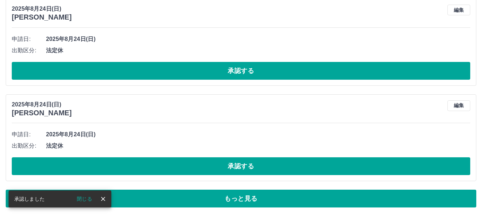
scroll to position [3622, 0]
click at [239, 198] on button "もっと見る" at bounding box center [241, 199] width 470 height 18
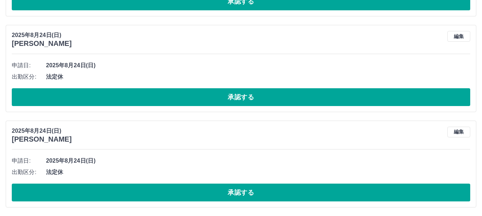
scroll to position [3883, 0]
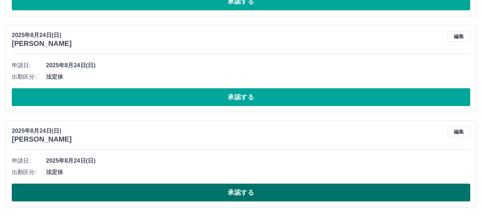
click at [251, 190] on button "承認する" at bounding box center [241, 193] width 458 height 18
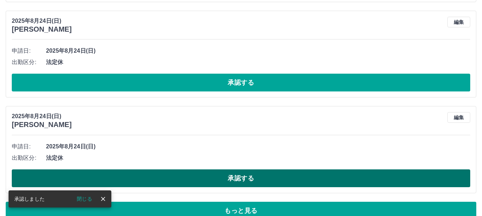
scroll to position [3814, 0]
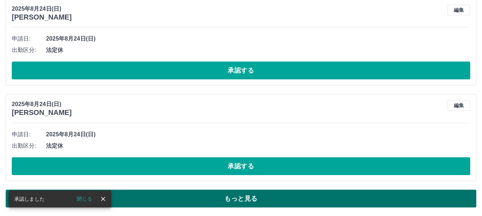
click at [241, 202] on button "もっと見る" at bounding box center [241, 199] width 470 height 18
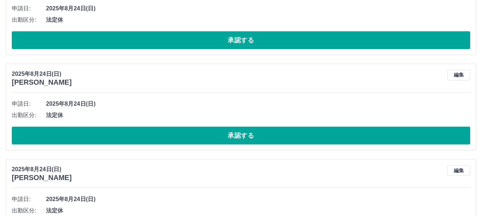
scroll to position [3979, 0]
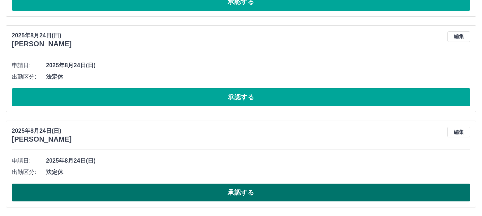
click at [246, 196] on button "承認する" at bounding box center [241, 193] width 458 height 18
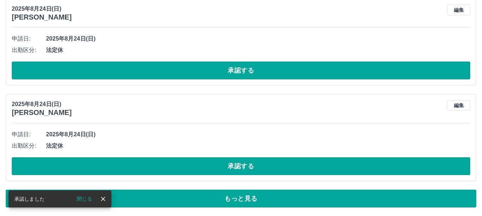
scroll to position [3814, 0]
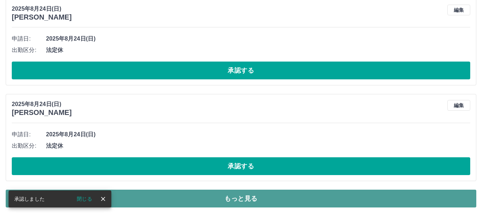
click at [243, 203] on button "もっと見る" at bounding box center [241, 199] width 470 height 18
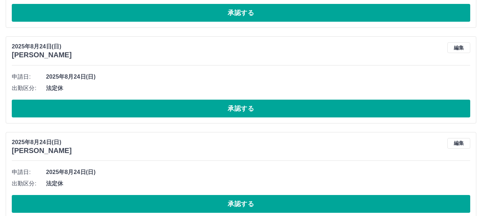
scroll to position [3883, 0]
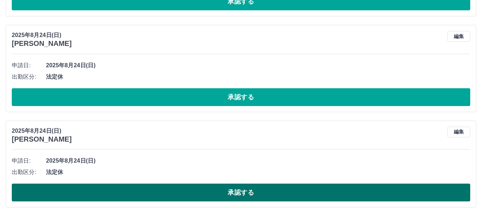
click at [243, 188] on button "承認する" at bounding box center [241, 193] width 458 height 18
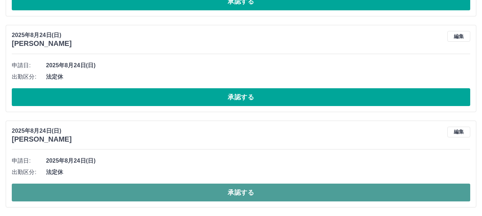
click at [246, 194] on button "承認する" at bounding box center [241, 193] width 458 height 18
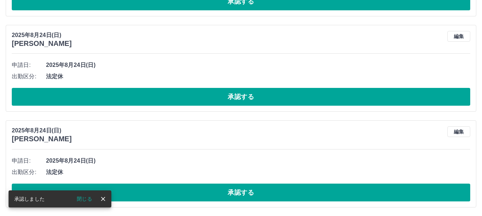
scroll to position [3787, 0]
click at [247, 194] on button "承認する" at bounding box center [241, 193] width 458 height 18
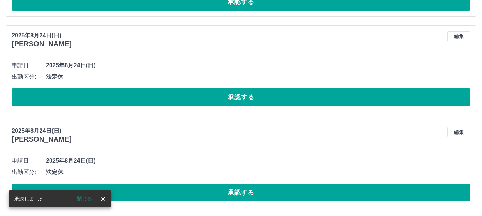
scroll to position [3691, 0]
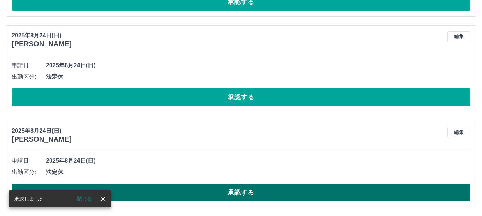
click at [246, 195] on button "承認する" at bounding box center [241, 193] width 458 height 18
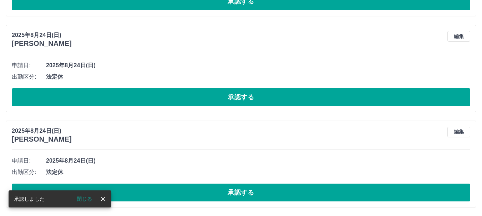
scroll to position [3596, 0]
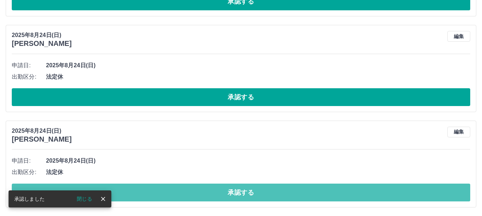
click at [246, 195] on button "承認する" at bounding box center [241, 193] width 458 height 18
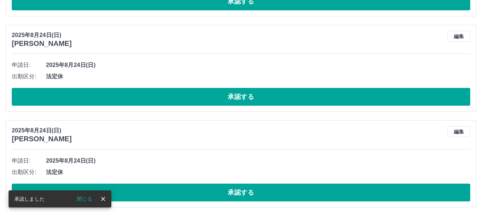
scroll to position [3500, 0]
click at [246, 195] on button "承認する" at bounding box center [241, 193] width 458 height 18
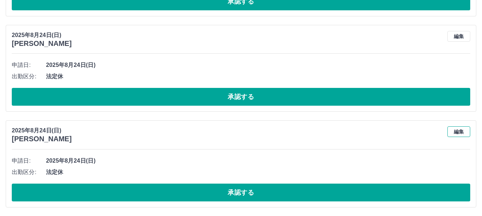
click at [459, 132] on button "編集" at bounding box center [458, 132] width 23 height 11
click at [455, 133] on button "編集" at bounding box center [458, 132] width 23 height 11
click at [460, 37] on button "編集" at bounding box center [458, 36] width 23 height 11
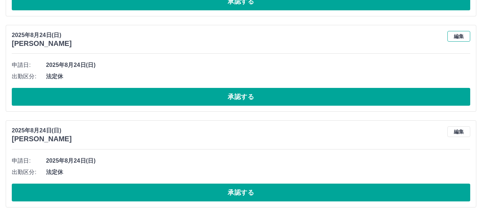
click at [457, 38] on button "編集" at bounding box center [458, 36] width 23 height 11
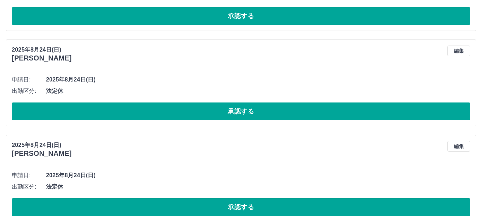
scroll to position [3476, 0]
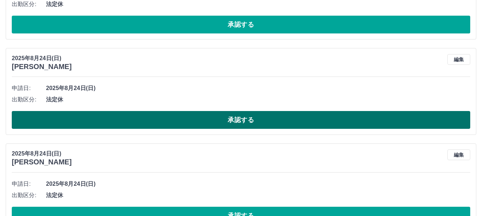
click at [240, 119] on button "承認する" at bounding box center [241, 120] width 458 height 18
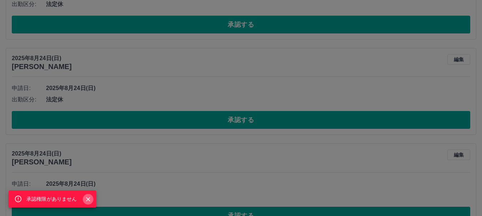
click at [88, 198] on icon "Close" at bounding box center [88, 199] width 7 height 7
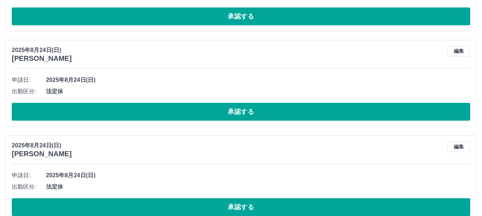
scroll to position [3382, 0]
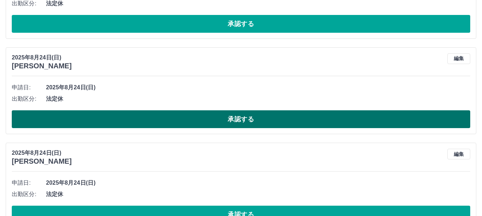
click at [240, 123] on button "承認する" at bounding box center [241, 120] width 458 height 18
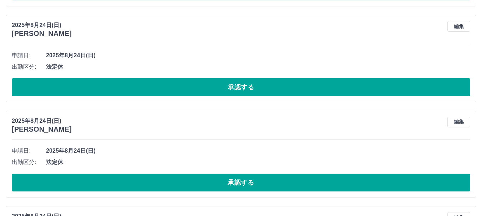
scroll to position [3310, 0]
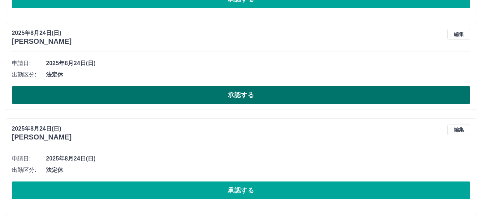
click at [241, 101] on button "承認する" at bounding box center [241, 95] width 458 height 18
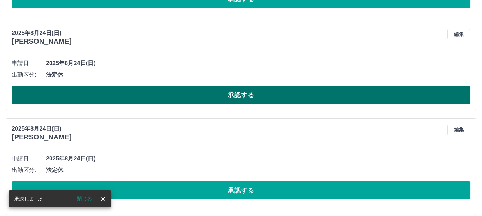
click at [243, 99] on button "承認する" at bounding box center [241, 95] width 458 height 18
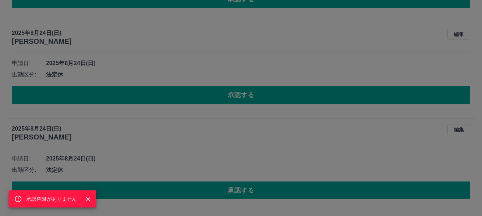
click at [90, 199] on icon "Close" at bounding box center [88, 199] width 7 height 7
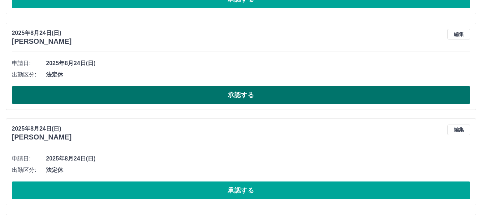
click at [241, 96] on button "承認する" at bounding box center [241, 95] width 458 height 18
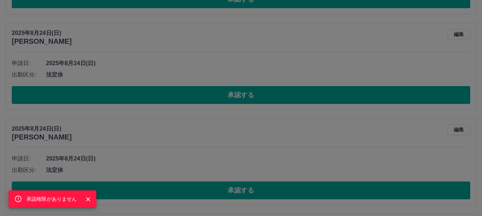
click at [269, 130] on div "承認権限がありません" at bounding box center [241, 108] width 482 height 216
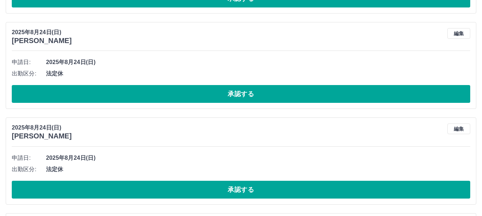
scroll to position [3215, 0]
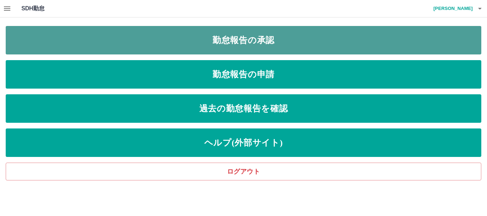
click at [246, 44] on link "勤怠報告の承認" at bounding box center [244, 40] width 476 height 29
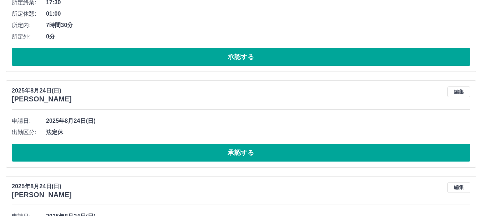
scroll to position [3117, 0]
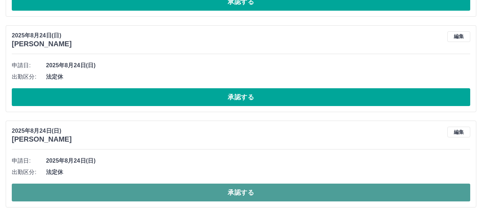
click at [234, 192] on button "承認する" at bounding box center [241, 193] width 458 height 18
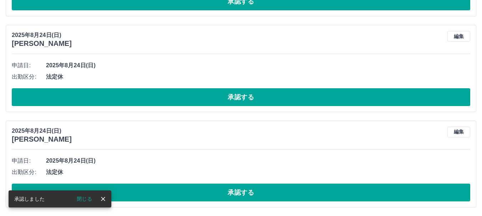
scroll to position [3022, 0]
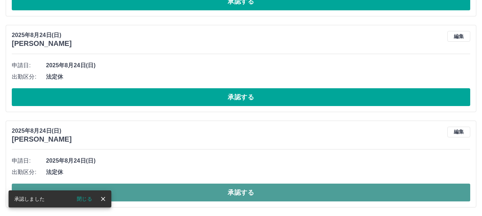
click at [230, 191] on button "承認する" at bounding box center [241, 193] width 458 height 18
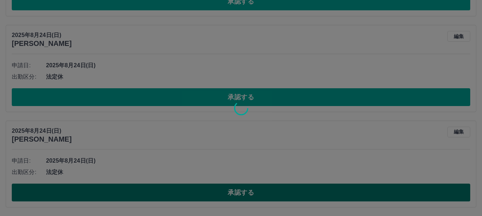
scroll to position [2926, 0]
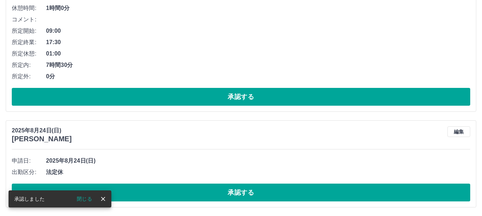
click at [230, 191] on button "承認する" at bounding box center [241, 193] width 458 height 18
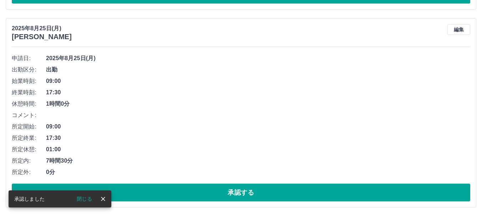
scroll to position [2830, 0]
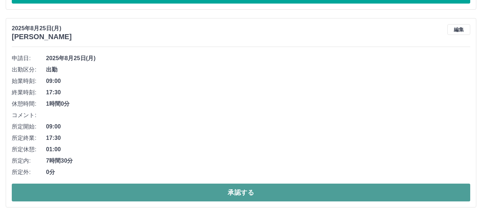
click at [253, 194] on button "承認する" at bounding box center [241, 193] width 458 height 18
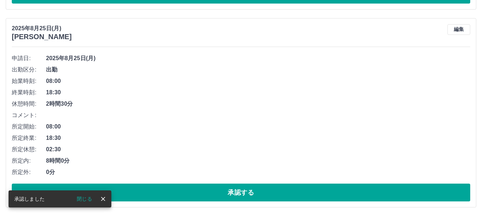
scroll to position [2632, 0]
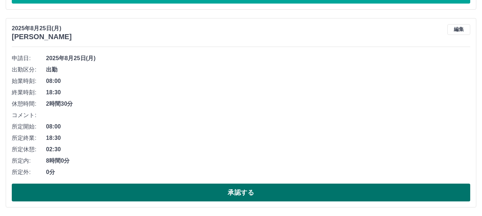
click at [244, 194] on button "承認する" at bounding box center [241, 193] width 458 height 18
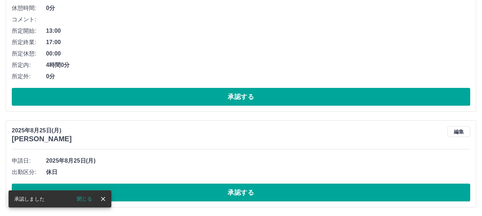
scroll to position [2434, 0]
click at [244, 194] on button "承認する" at bounding box center [241, 193] width 458 height 18
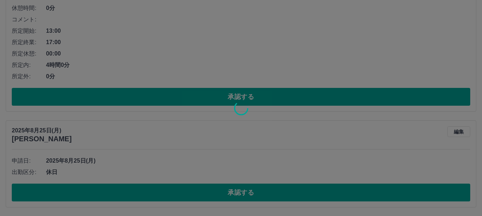
scroll to position [2338, 0]
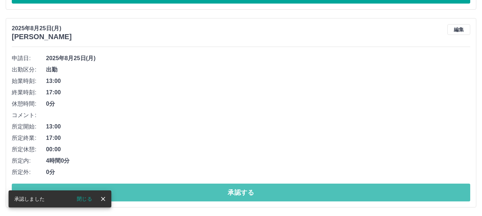
click at [244, 194] on button "承認する" at bounding box center [241, 193] width 458 height 18
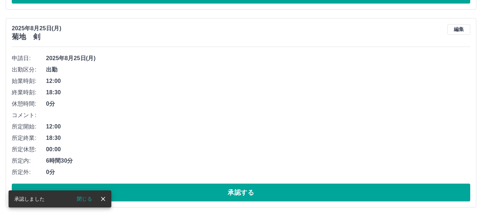
scroll to position [2139, 0]
click at [244, 194] on button "承認する" at bounding box center [241, 193] width 458 height 18
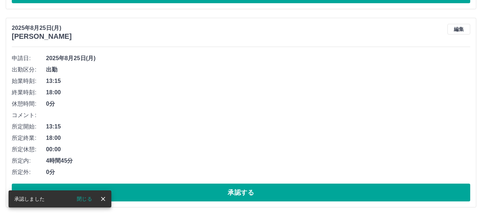
scroll to position [1941, 0]
click at [244, 194] on button "承認する" at bounding box center [241, 193] width 458 height 18
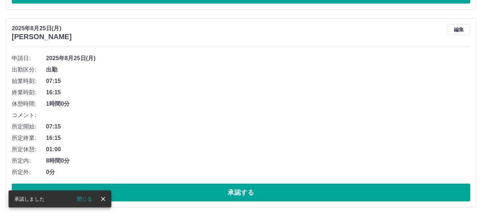
scroll to position [1742, 0]
click at [244, 194] on button "承認する" at bounding box center [241, 193] width 458 height 18
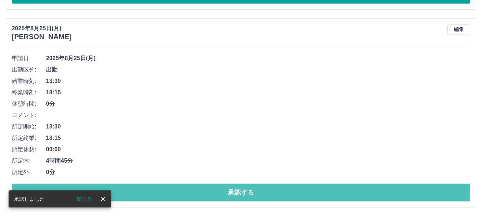
click at [244, 194] on button "承認する" at bounding box center [241, 193] width 458 height 18
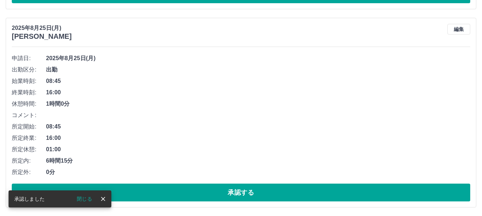
scroll to position [1346, 0]
click at [244, 194] on button "承認する" at bounding box center [241, 193] width 458 height 18
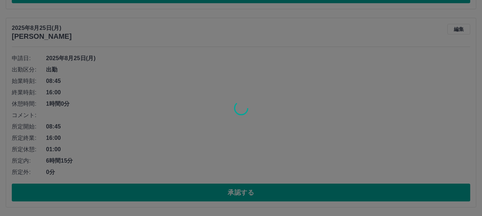
scroll to position [1147, 0]
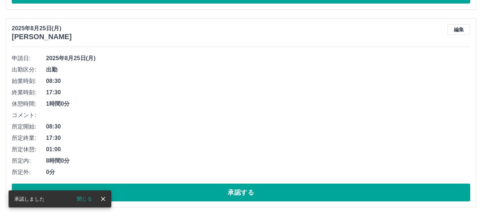
click at [244, 194] on button "承認する" at bounding box center [241, 193] width 458 height 18
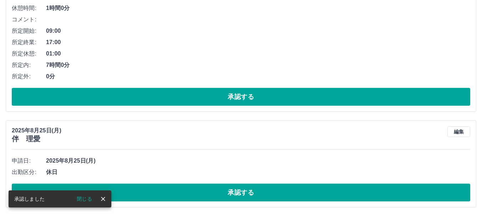
scroll to position [751, 0]
click at [244, 194] on button "承認する" at bounding box center [241, 193] width 458 height 18
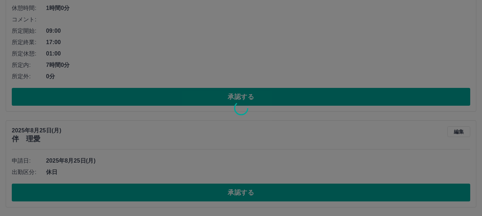
scroll to position [655, 0]
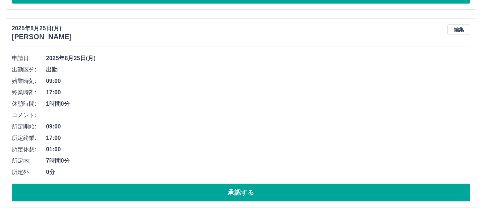
click at [244, 194] on button "承認する" at bounding box center [241, 193] width 458 height 18
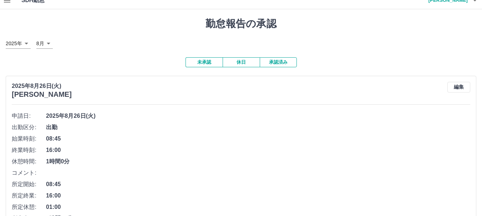
scroll to position [0, 0]
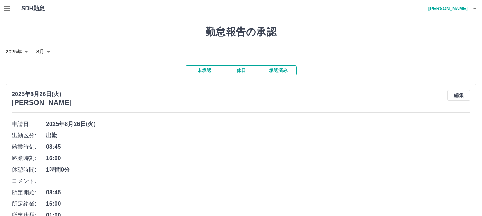
click at [279, 72] on button "承認済み" at bounding box center [278, 71] width 37 height 10
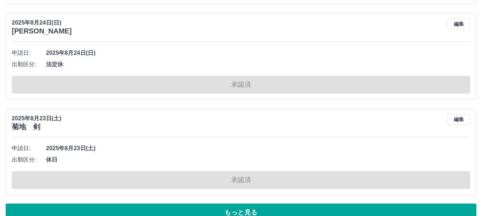
scroll to position [3417, 0]
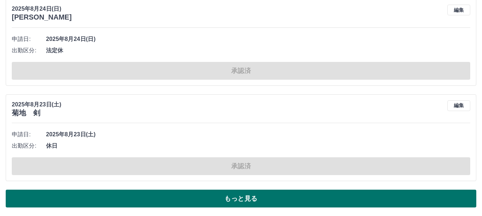
click at [231, 197] on button "もっと見る" at bounding box center [241, 199] width 470 height 18
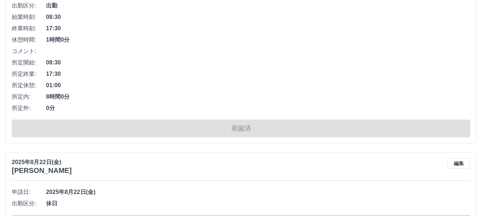
scroll to position [7042, 0]
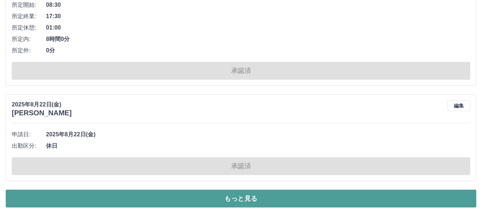
click at [248, 205] on button "もっと見る" at bounding box center [241, 199] width 470 height 18
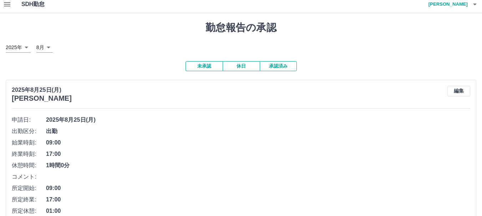
scroll to position [0, 0]
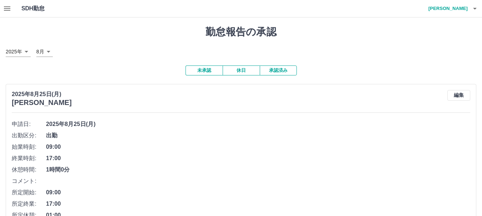
click at [205, 70] on button "未承認" at bounding box center [203, 71] width 37 height 10
click at [209, 72] on button "未承認" at bounding box center [203, 71] width 37 height 10
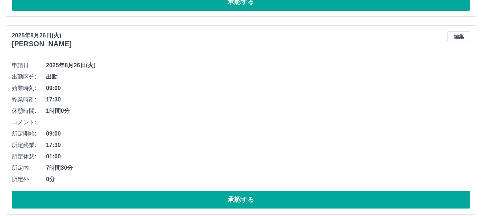
scroll to position [853, 0]
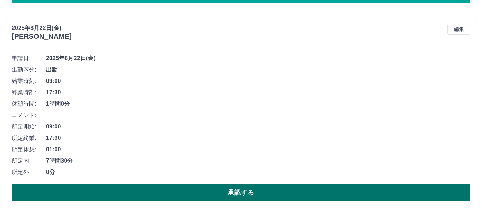
click at [236, 193] on button "承認する" at bounding box center [241, 193] width 458 height 18
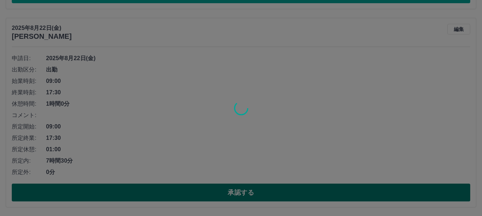
click at [236, 192] on div at bounding box center [241, 108] width 482 height 216
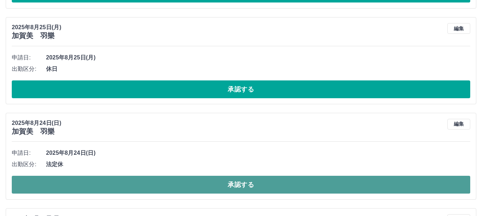
click at [239, 188] on button "承認する" at bounding box center [241, 185] width 458 height 18
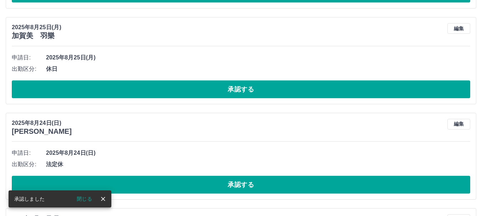
scroll to position [942, 0]
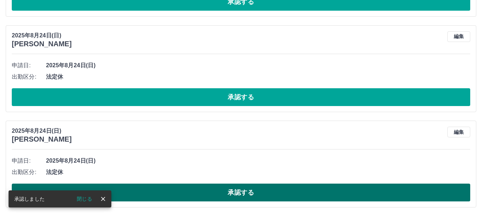
click at [235, 196] on button "承認する" at bounding box center [241, 193] width 458 height 18
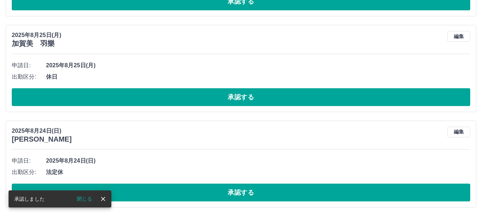
scroll to position [846, 0]
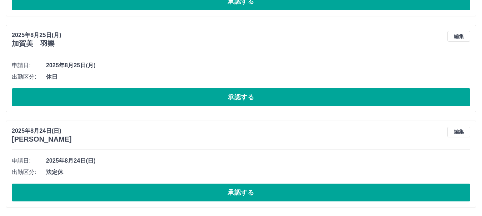
click at [245, 151] on div "[DATE] [PERSON_NAME] 編集 申請日: [DATE] 出勤区分: 法定休 承認する" at bounding box center [241, 164] width 470 height 87
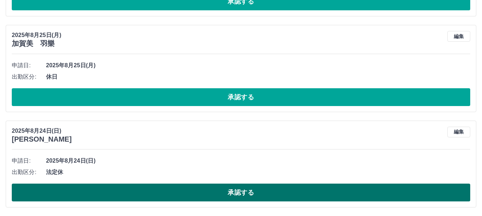
click at [245, 189] on button "承認する" at bounding box center [241, 193] width 458 height 18
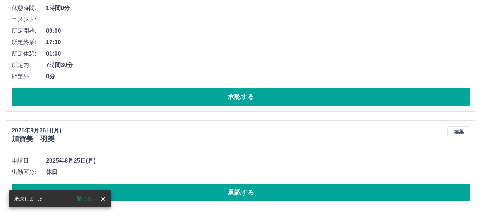
scroll to position [751, 0]
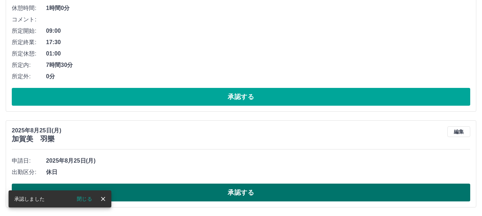
click at [246, 193] on button "承認する" at bounding box center [241, 193] width 458 height 18
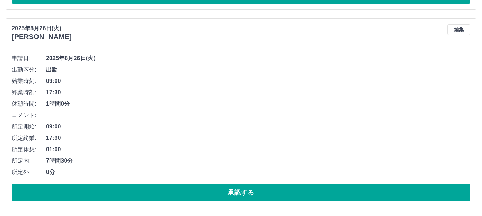
scroll to position [655, 0]
